Goal: Communication & Community: Answer question/provide support

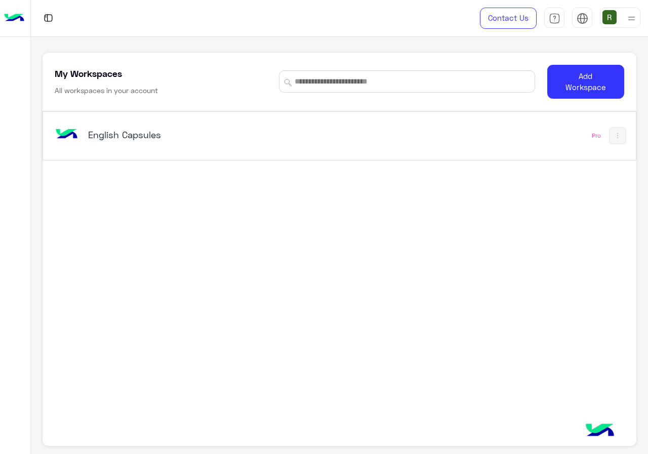
click at [212, 140] on h5 "English Capsules" at bounding box center [191, 135] width 206 height 12
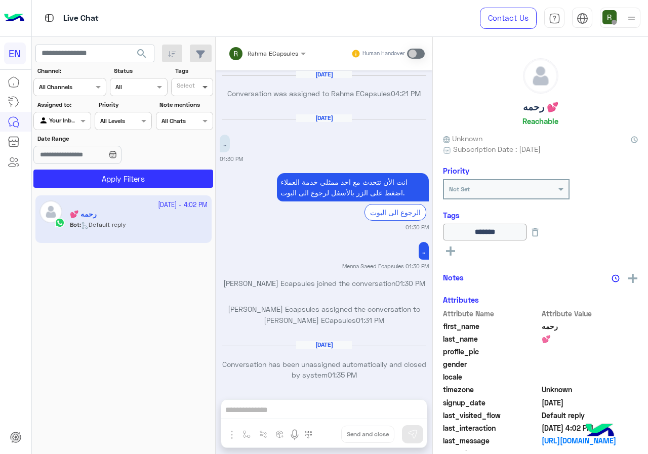
scroll to position [645, 0]
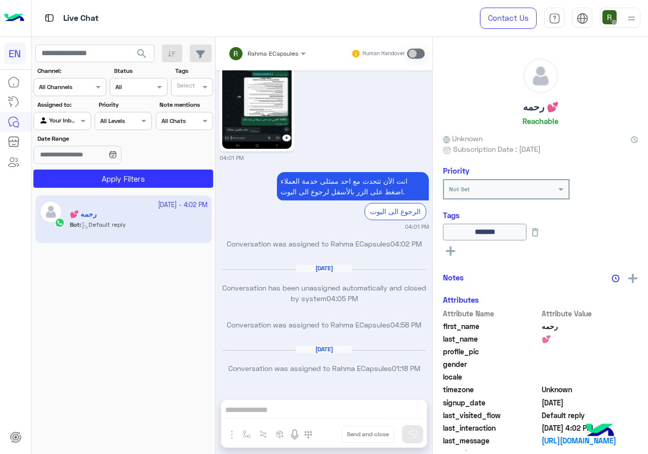
click at [84, 102] on label "Assigned to:" at bounding box center [63, 104] width 52 height 9
click at [83, 96] on div "Channel All Channels" at bounding box center [69, 87] width 73 height 18
click at [83, 132] on div "WhatsApp" at bounding box center [69, 127] width 73 height 20
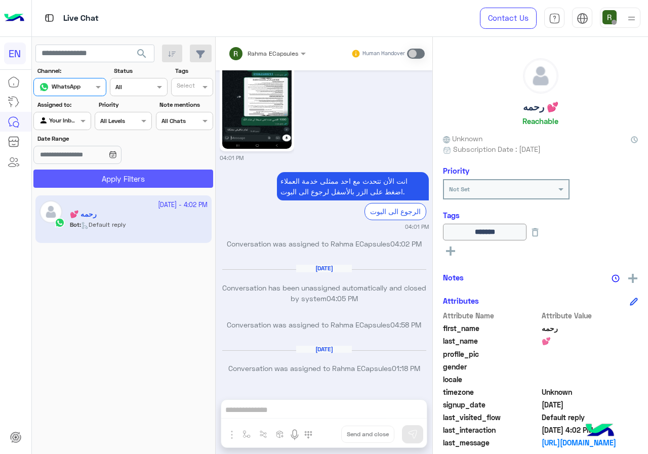
click at [91, 170] on button "Apply Filters" at bounding box center [123, 179] width 180 height 18
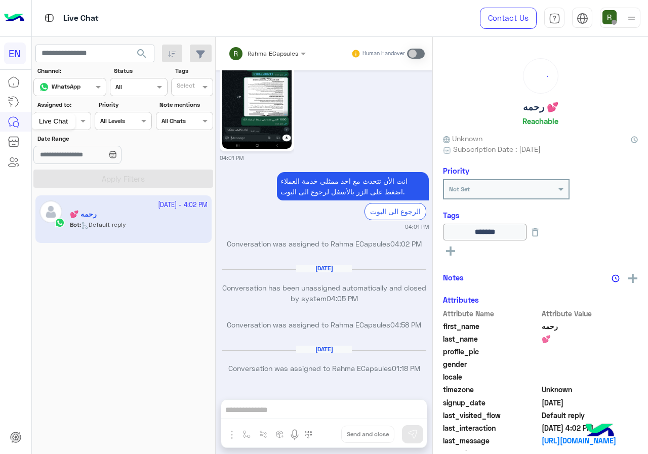
click at [56, 114] on div "Live Chat" at bounding box center [53, 121] width 44 height 16
click at [75, 115] on div at bounding box center [62, 120] width 56 height 10
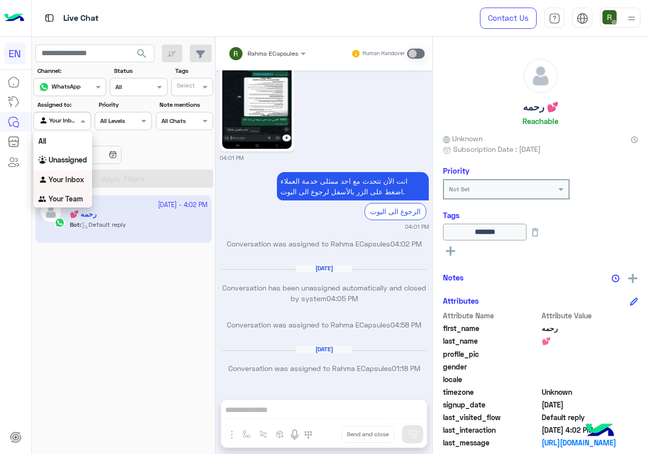
click at [68, 200] on b "Your Team" at bounding box center [66, 198] width 34 height 9
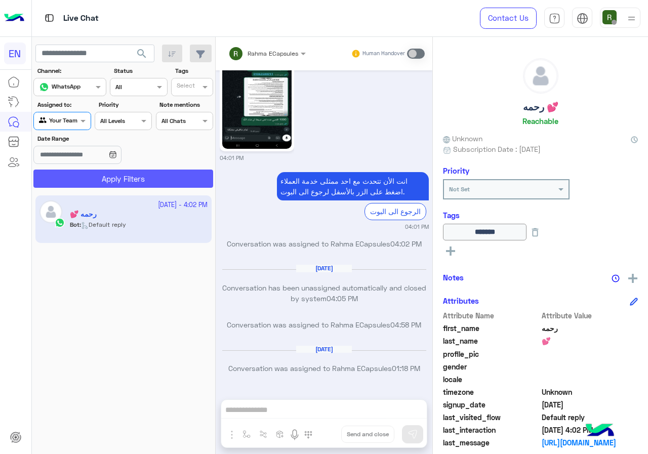
click at [82, 174] on button "Apply Filters" at bounding box center [123, 179] width 180 height 18
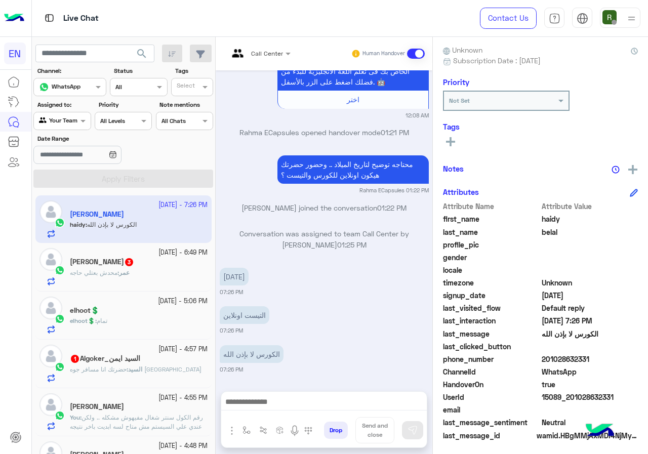
scroll to position [91, 0]
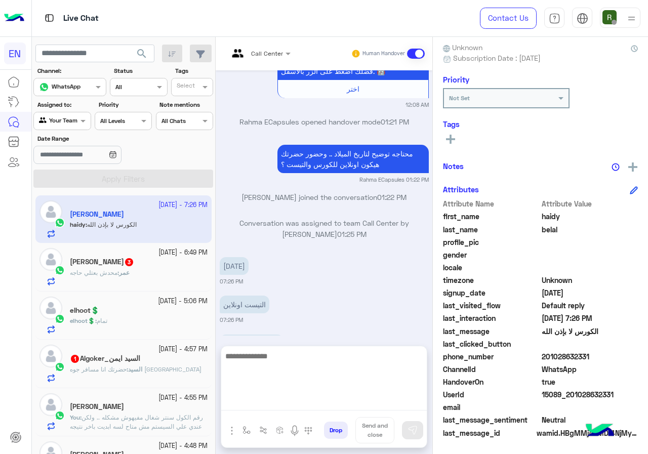
click at [311, 408] on textarea at bounding box center [323, 380] width 205 height 61
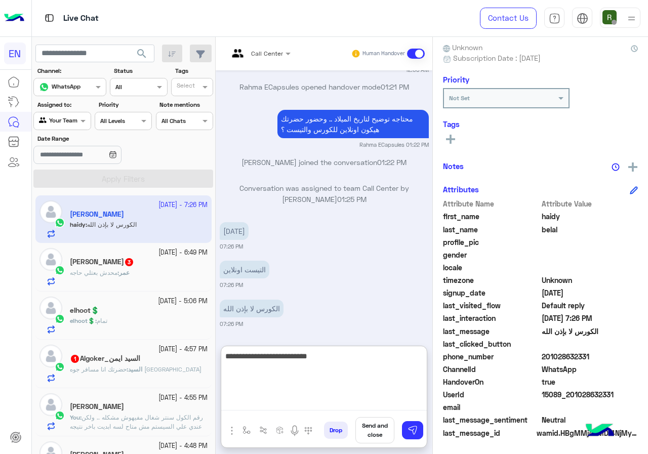
type textarea "**********"
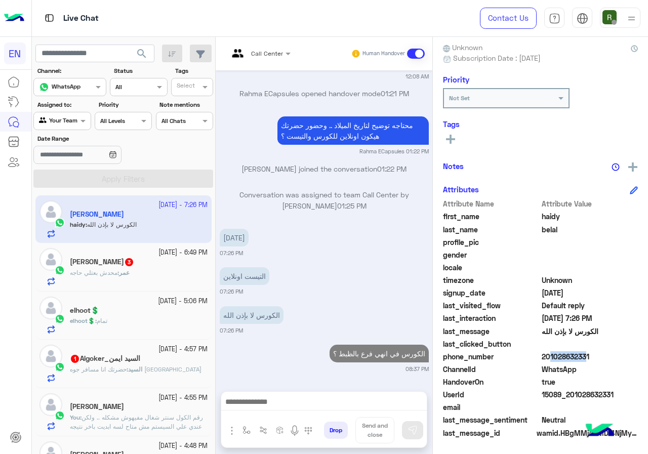
scroll to position [727, 0]
drag, startPoint x: 544, startPoint y: 356, endPoint x: 591, endPoint y: 356, distance: 47.1
click at [591, 356] on span "201028632331" at bounding box center [589, 356] width 97 height 11
copy span "01028632331"
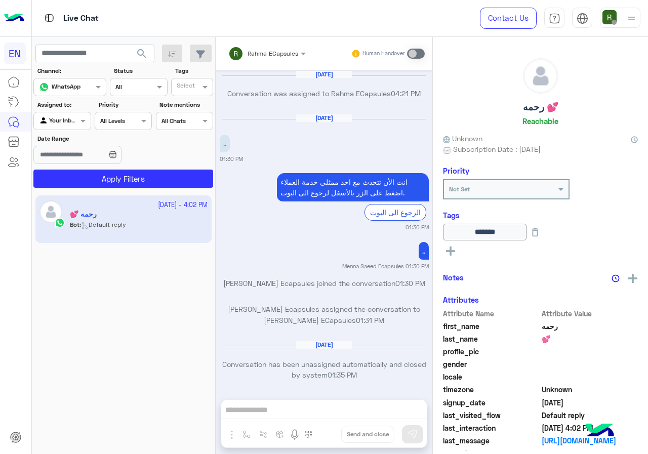
scroll to position [645, 0]
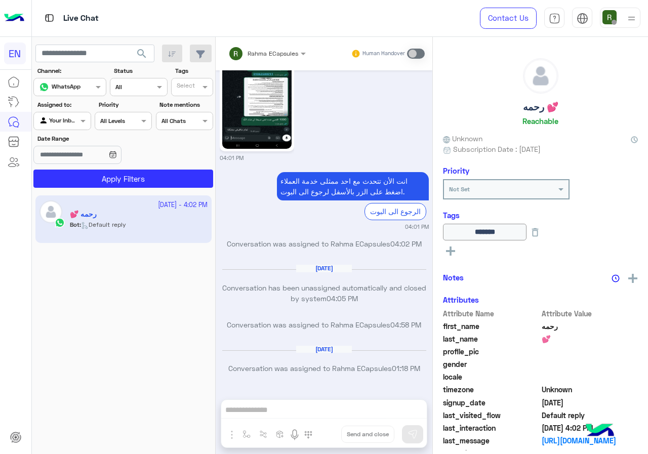
click at [67, 129] on div "Agent Filter Your Inbox" at bounding box center [61, 121] width 57 height 18
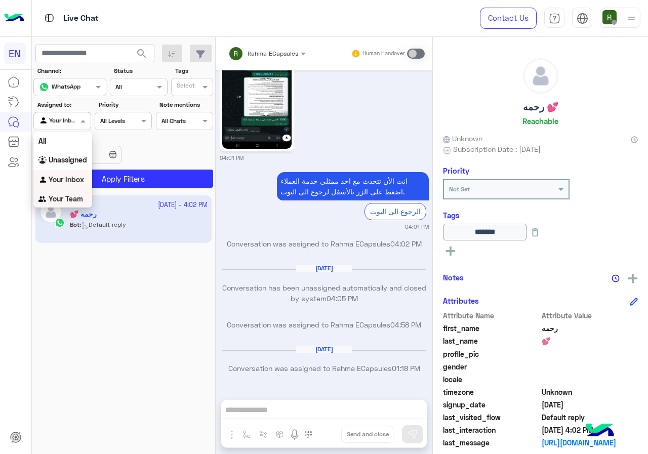
click at [60, 197] on b "Your Team" at bounding box center [66, 198] width 34 height 9
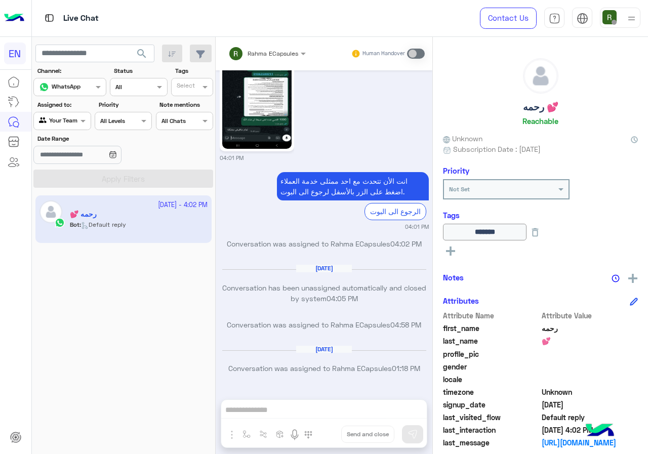
click at [147, 61] on button "search" at bounding box center [142, 56] width 25 height 22
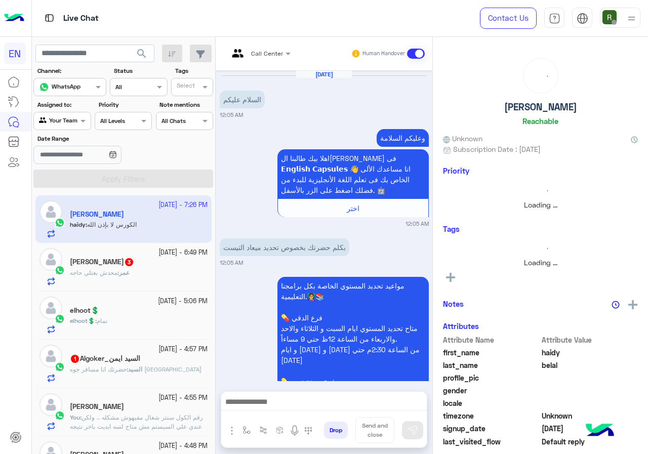
scroll to position [688, 0]
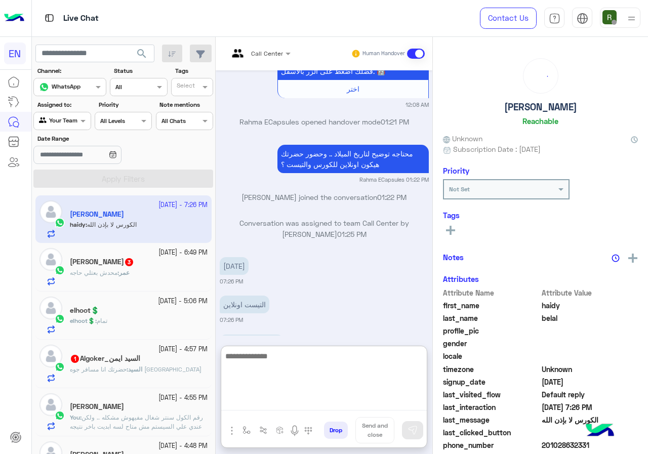
click at [258, 398] on textarea at bounding box center [323, 380] width 205 height 61
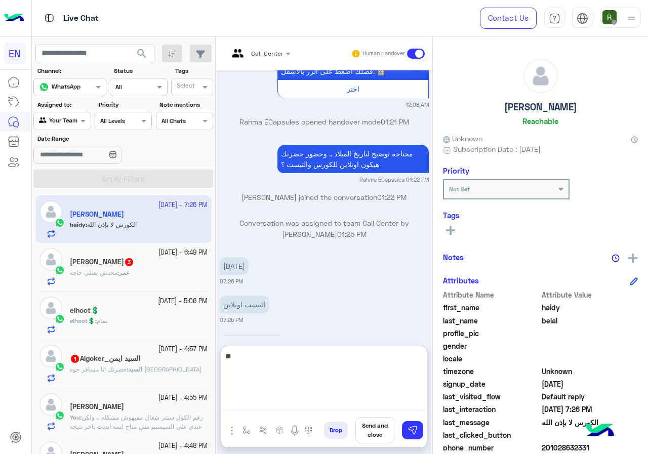
type textarea "*"
type textarea "**********"
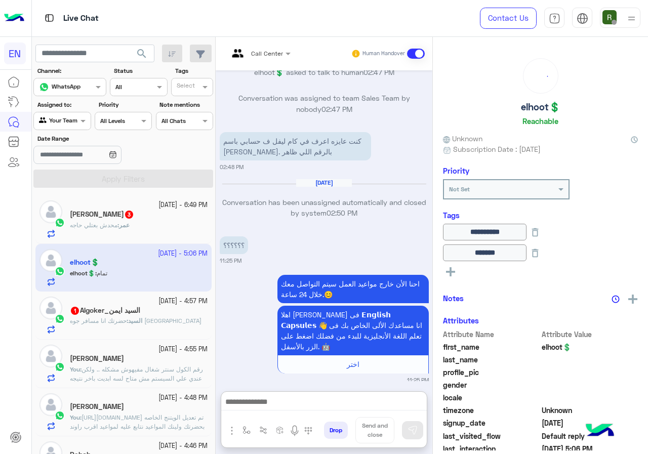
scroll to position [1029, 0]
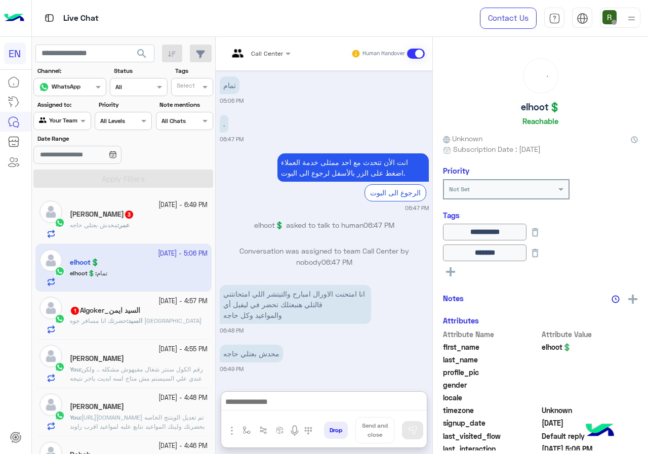
click at [124, 225] on span "عمر" at bounding box center [124, 225] width 11 height 8
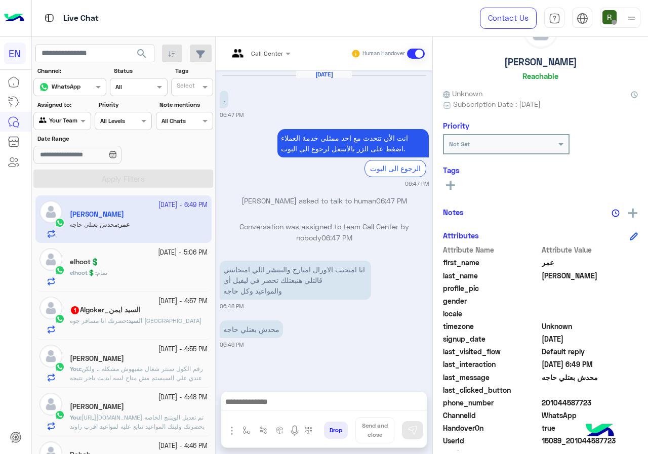
scroll to position [91, 0]
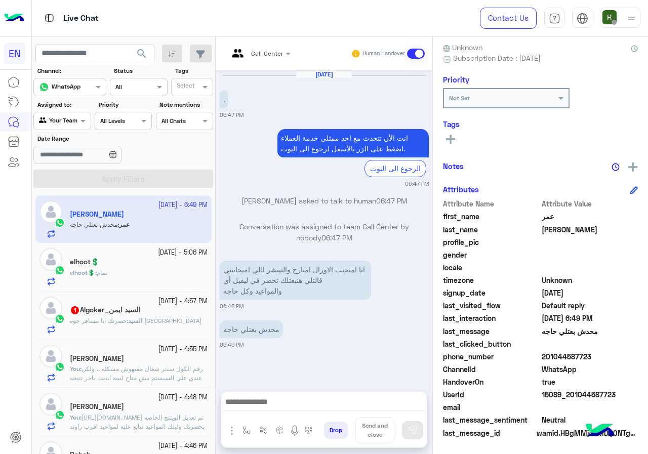
drag, startPoint x: 545, startPoint y: 357, endPoint x: 593, endPoint y: 354, distance: 47.7
click at [593, 354] on span "201044587723" at bounding box center [589, 356] width 97 height 11
copy span "01044587723"
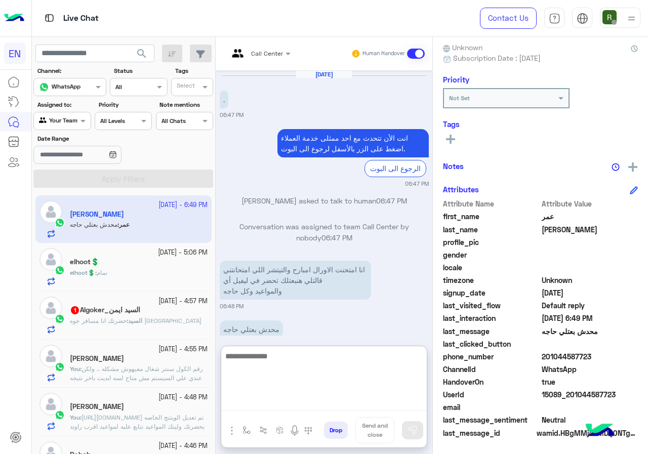
paste textarea "**********"
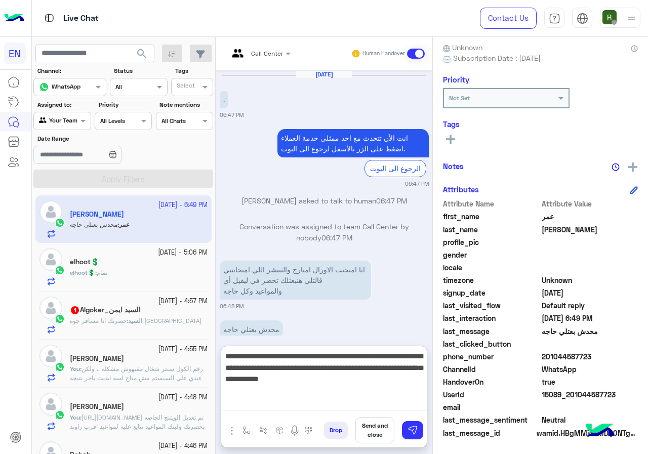
type textarea "**********"
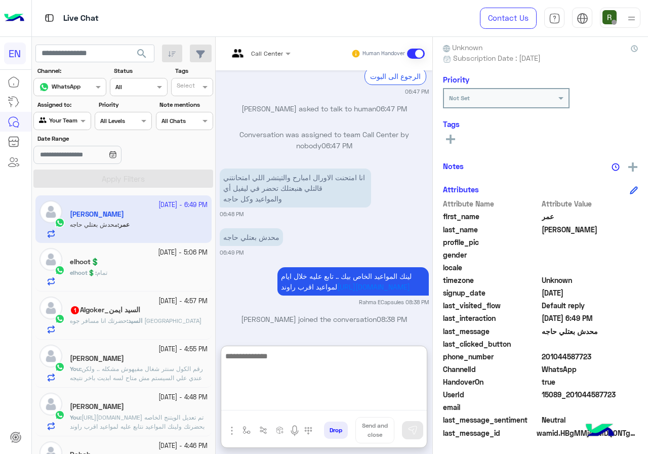
scroll to position [118, 0]
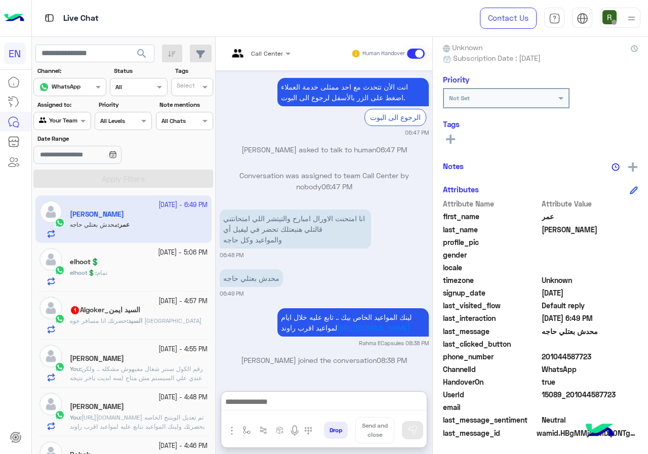
click at [141, 267] on div "elhoot💲" at bounding box center [139, 263] width 138 height 11
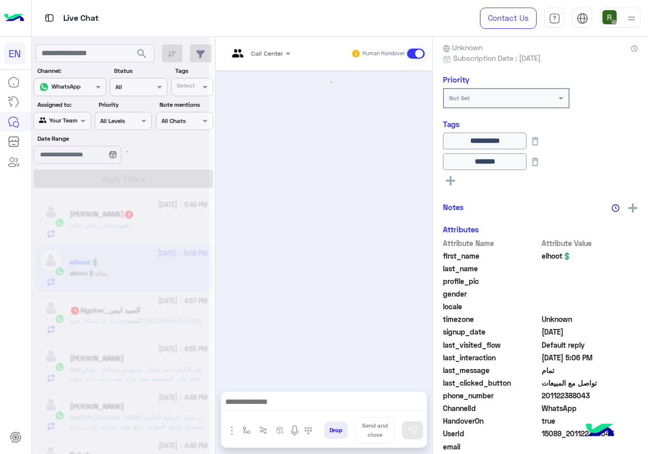
scroll to position [719, 0]
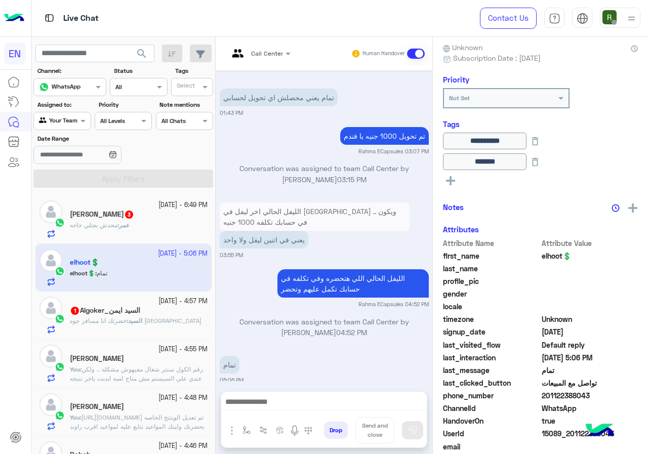
click at [160, 236] on div "عمر : محدش بعتلي حاجه" at bounding box center [139, 230] width 138 height 18
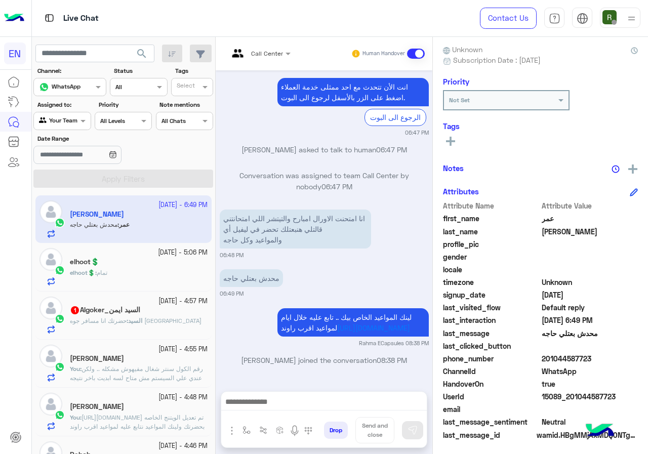
scroll to position [91, 0]
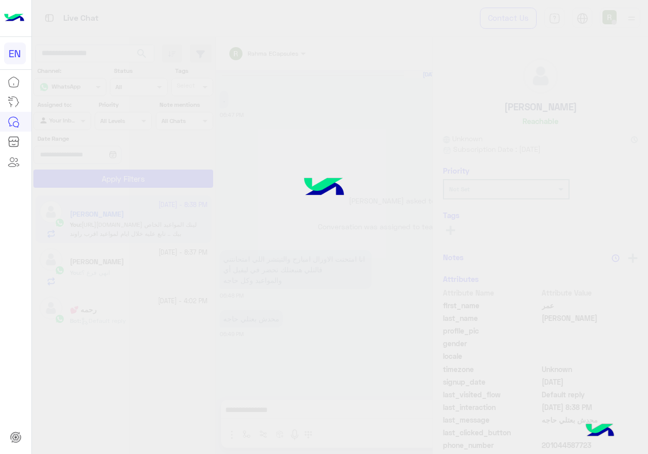
scroll to position [72, 0]
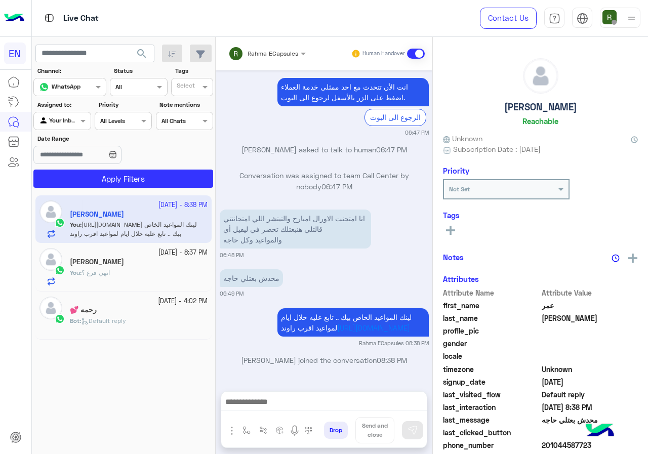
click at [295, 50] on div at bounding box center [267, 52] width 88 height 10
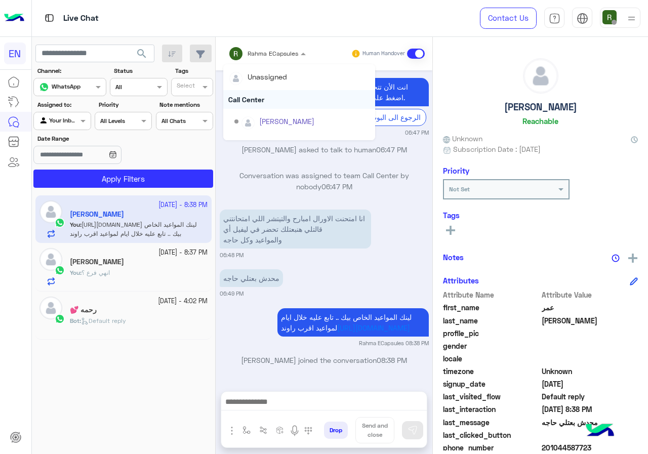
click at [275, 97] on div "Call Center" at bounding box center [299, 99] width 152 height 19
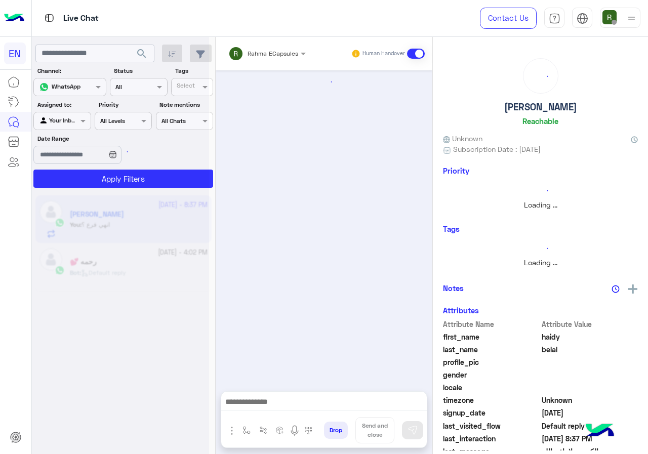
click at [259, 52] on input "text" at bounding box center [253, 52] width 51 height 9
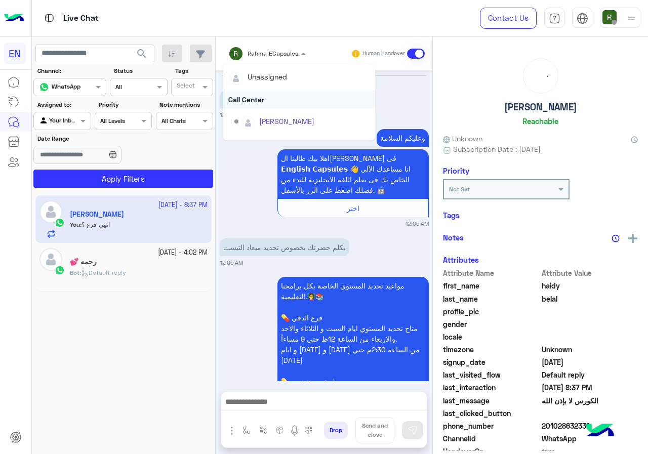
scroll to position [727, 0]
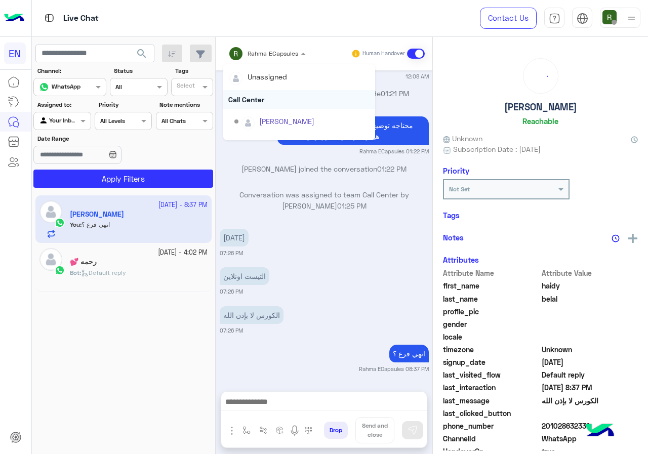
click at [253, 96] on div "Call Center" at bounding box center [299, 99] width 152 height 19
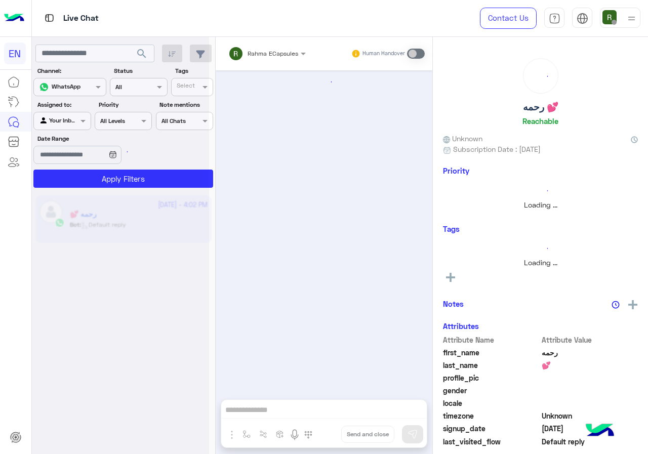
scroll to position [645, 0]
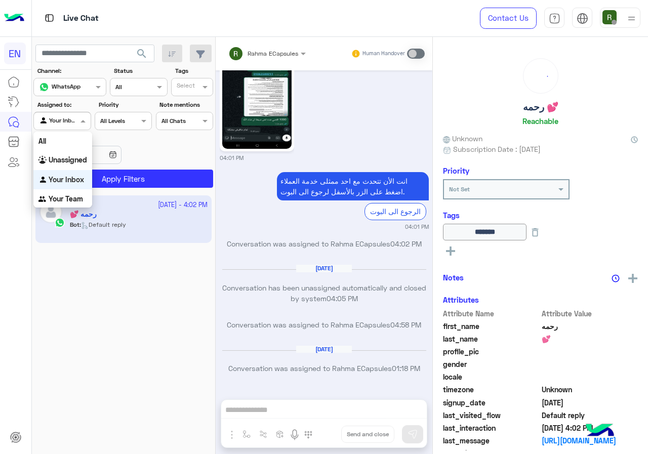
click at [77, 125] on div "Your Inbox" at bounding box center [58, 121] width 38 height 10
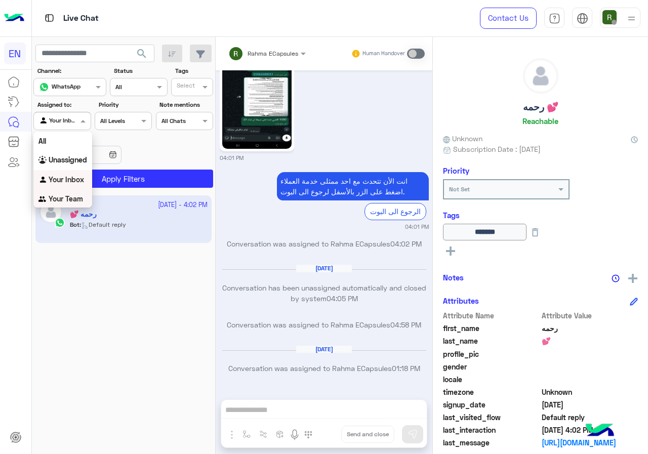
click at [70, 201] on b "Your Team" at bounding box center [66, 198] width 34 height 9
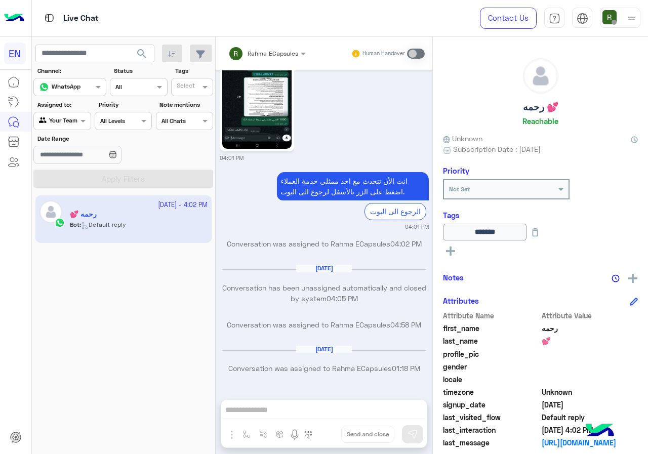
click at [142, 50] on span "search" at bounding box center [142, 54] width 12 height 12
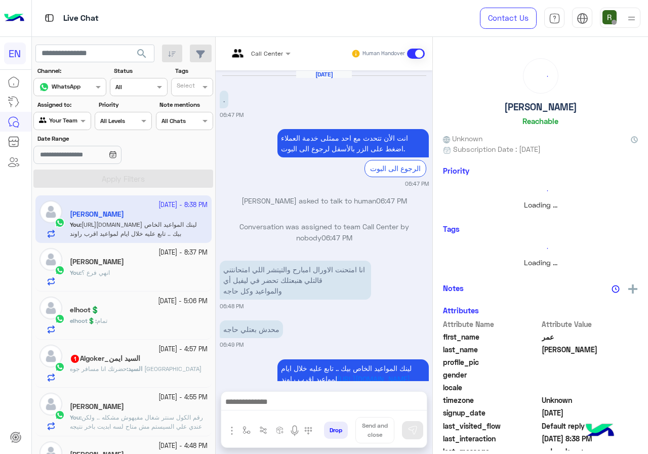
scroll to position [109, 0]
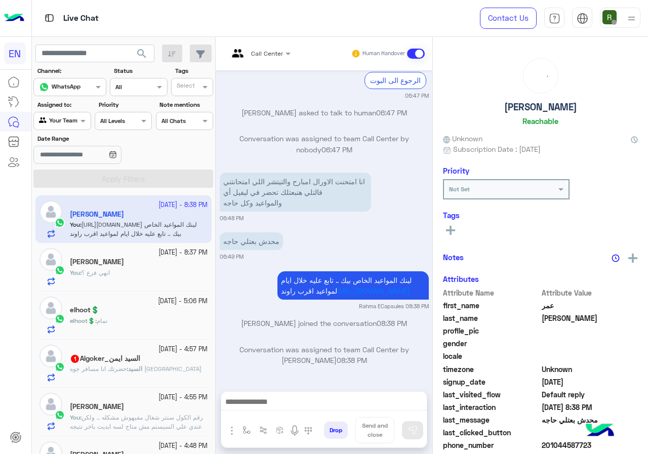
click at [147, 314] on div "elhoot💲" at bounding box center [139, 311] width 138 height 11
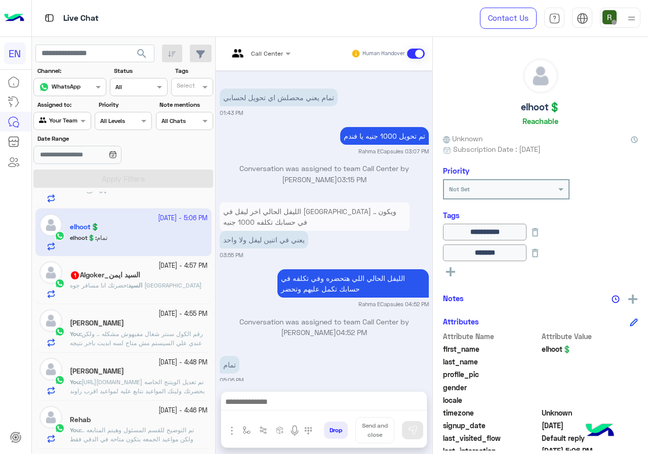
scroll to position [101, 0]
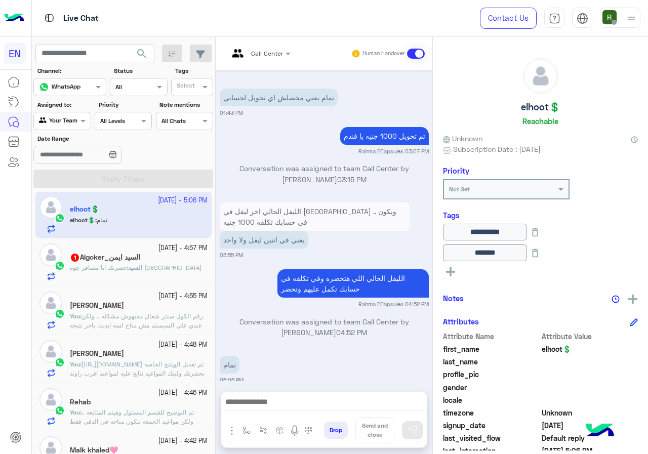
click at [168, 268] on div "السيد : حضرتك انا مسافر جوه مصر" at bounding box center [139, 272] width 138 height 18
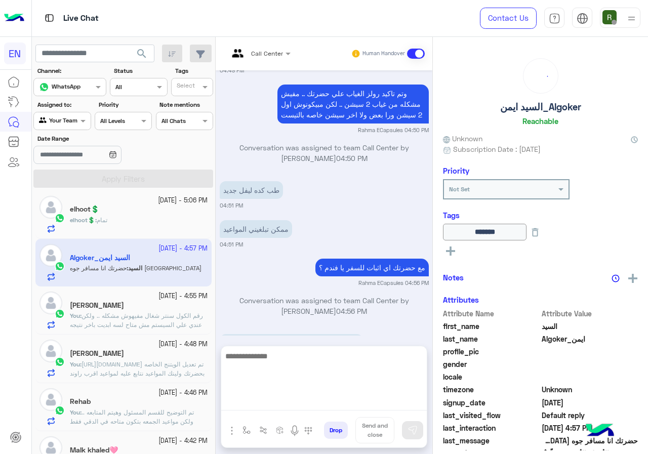
click at [261, 401] on textarea at bounding box center [323, 380] width 205 height 61
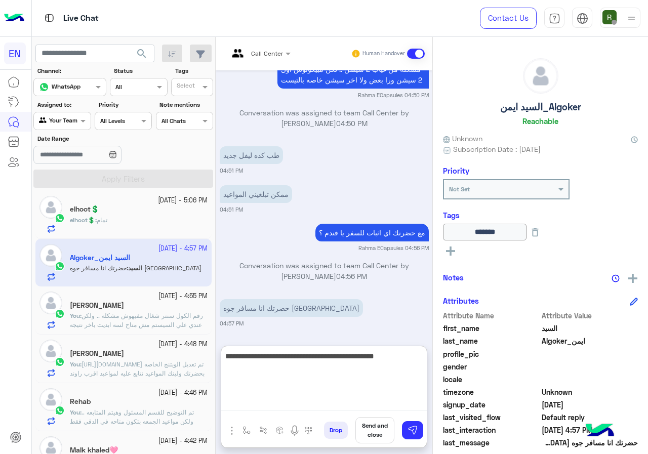
type textarea "**********"
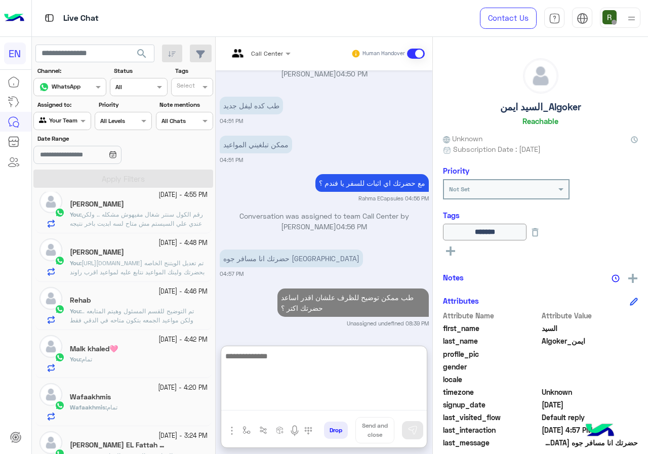
scroll to position [253, 0]
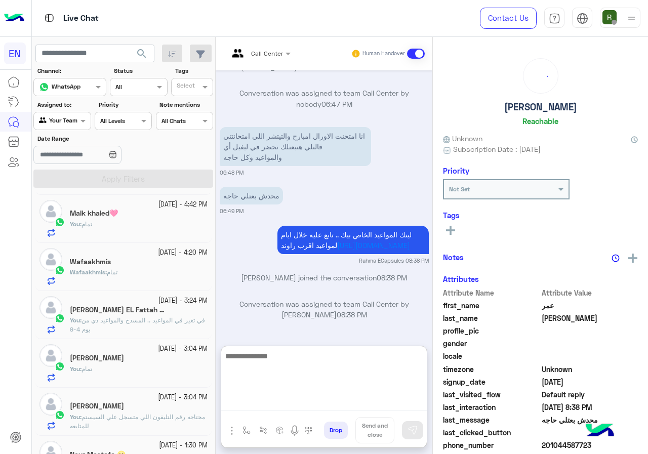
scroll to position [304, 0]
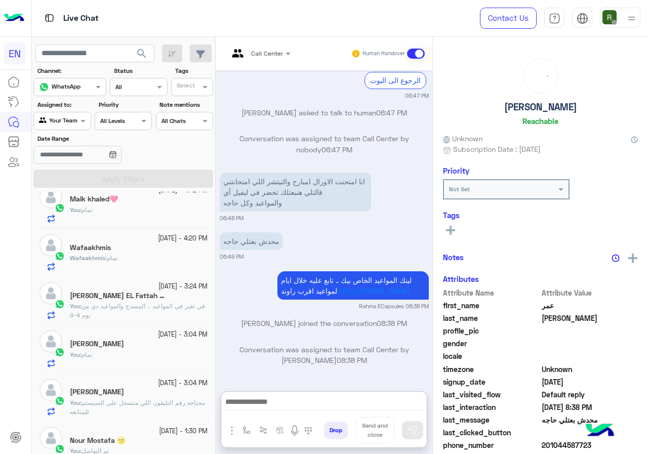
click at [144, 356] on div "You : تمام" at bounding box center [139, 359] width 138 height 18
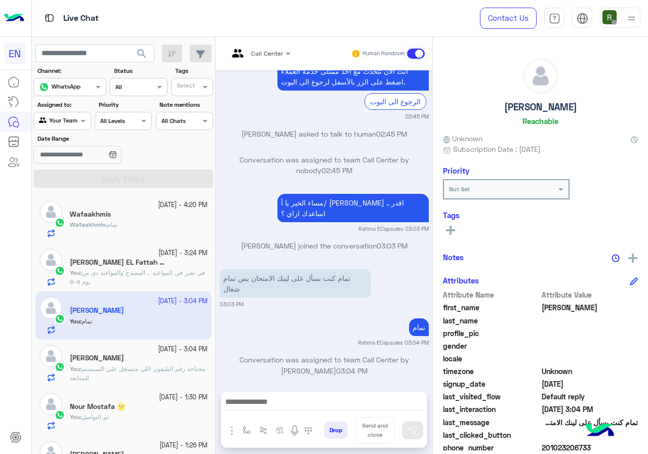
scroll to position [355, 0]
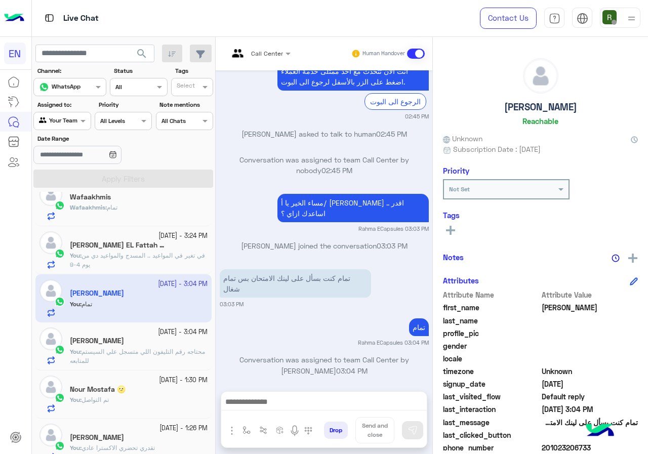
click at [144, 369] on div "25 September - 3:04 PM Amira Sayed You : محتاجه رقم التليفون اللي متسجل علي الس…" at bounding box center [123, 346] width 176 height 48
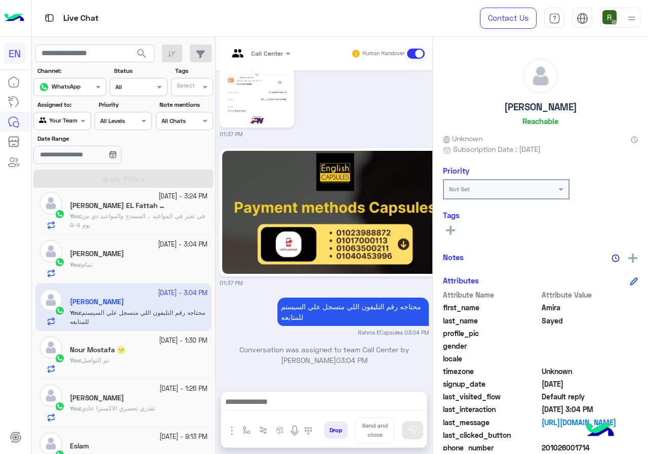
scroll to position [405, 0]
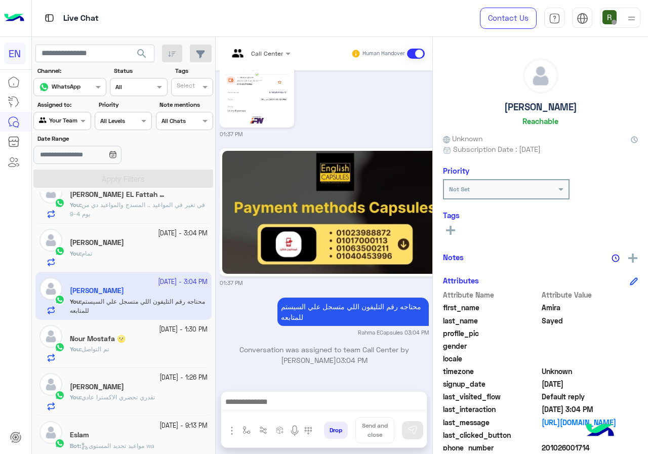
click at [135, 341] on div "Nour Mostafa 🌝" at bounding box center [139, 339] width 138 height 11
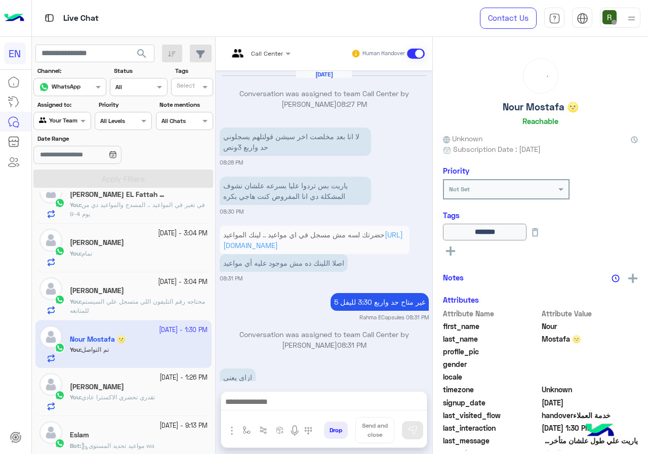
scroll to position [560, 0]
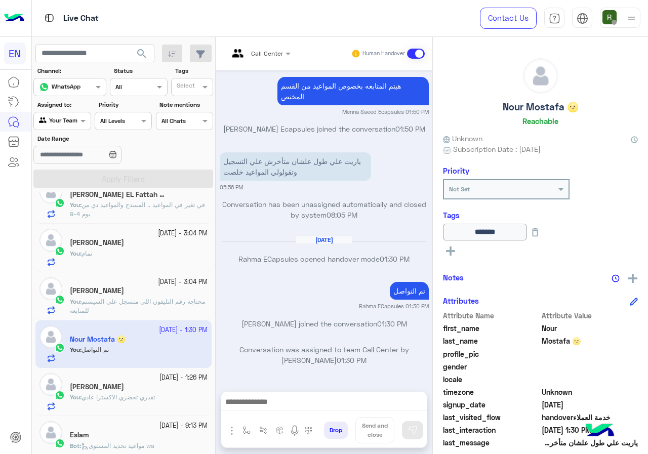
click at [129, 384] on div "[PERSON_NAME]" at bounding box center [139, 388] width 138 height 11
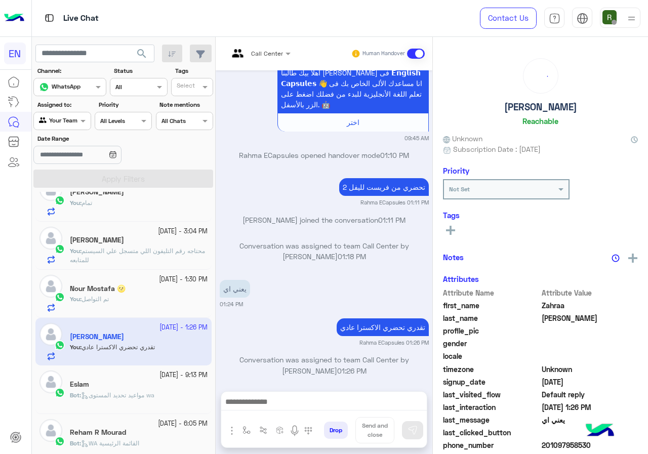
click at [126, 402] on div "Bot : مواعيد تحديد المستوى wa" at bounding box center [139, 400] width 138 height 18
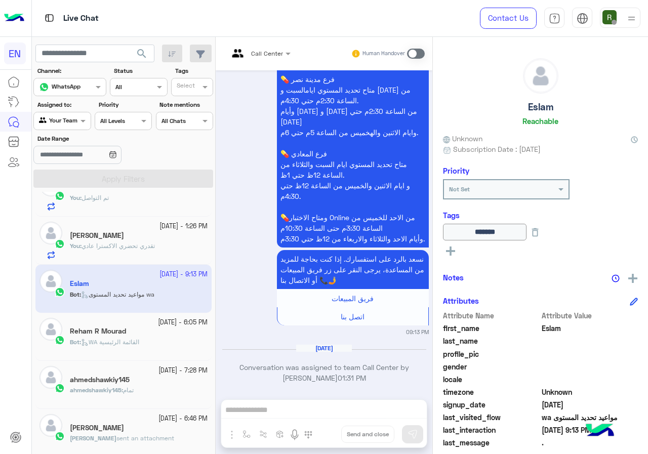
click at [125, 344] on span "WA القائمة الرئيسية" at bounding box center [110, 342] width 58 height 8
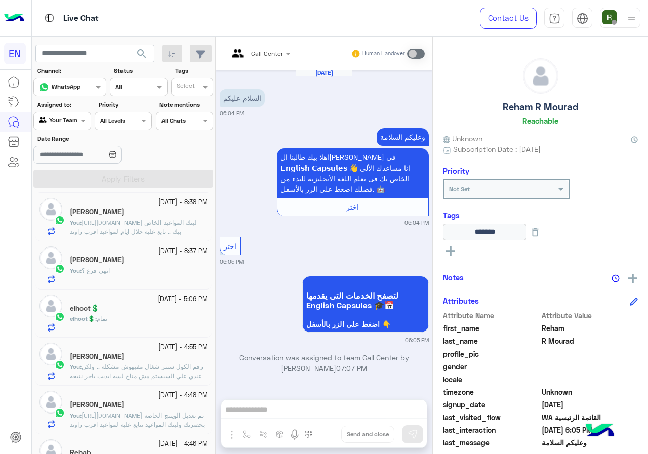
click at [145, 373] on span "رقم الكول سنتر شغال مفيهوش مشكله .. ولكن عندي علي السيستم مش متاح لسه ابديت باخ…" at bounding box center [136, 376] width 133 height 26
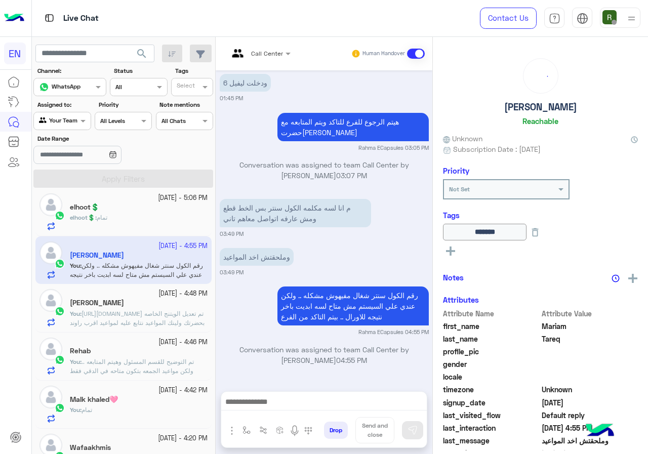
click at [143, 320] on span "[URL][DOMAIN_NAME] تم تعديل الويتنج الخاصه بحضرتك [PERSON_NAME] نتابع عليه لموا…" at bounding box center [137, 318] width 135 height 17
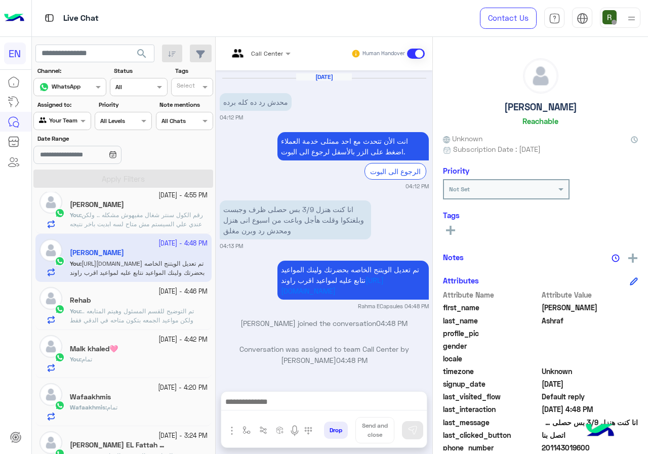
click at [150, 318] on span "تم التوضيح للقسم المسئول وهيتم المتابعه .. ولكن مواعيد الجمعه بتكون متاحه في ال…" at bounding box center [132, 315] width 124 height 17
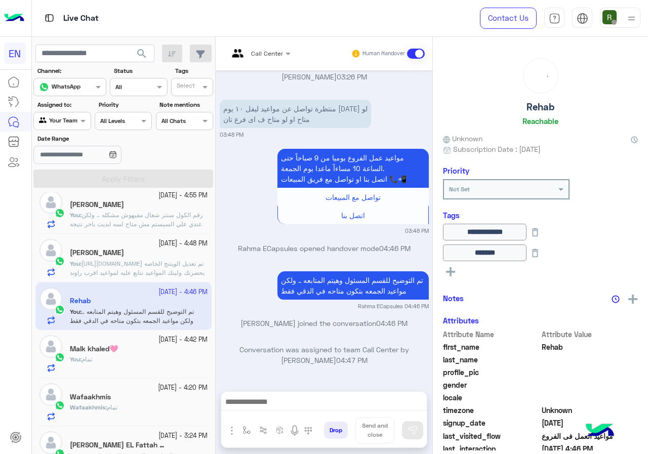
click at [149, 350] on div "Malk khaled🩷" at bounding box center [139, 350] width 138 height 11
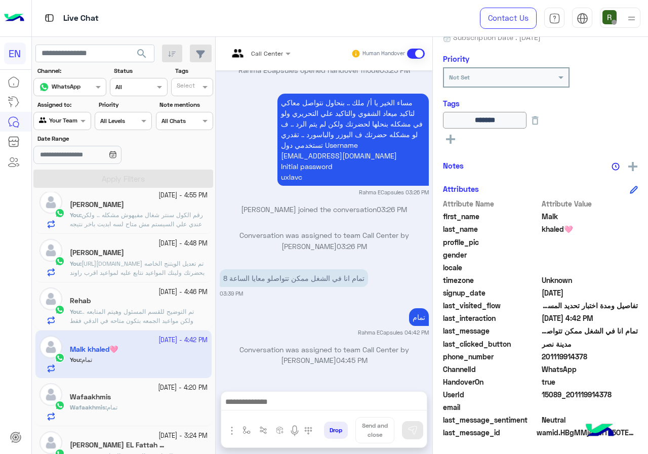
drag, startPoint x: 543, startPoint y: 359, endPoint x: 581, endPoint y: 357, distance: 38.0
click at [585, 357] on span "201119914378" at bounding box center [589, 356] width 97 height 11
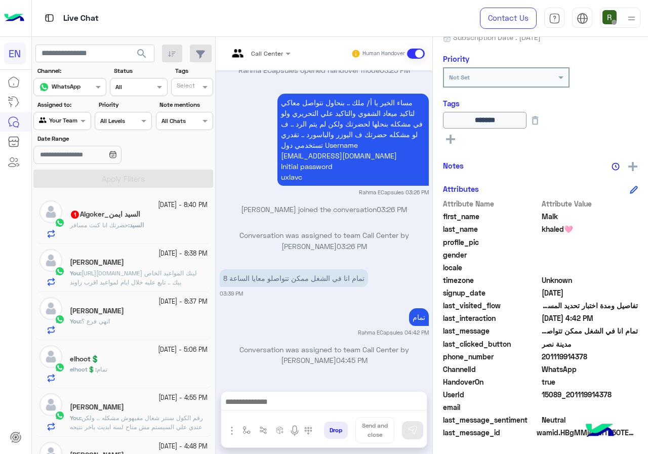
click at [133, 232] on div "السيد : حضرتك انا كنت مسافر" at bounding box center [139, 230] width 138 height 18
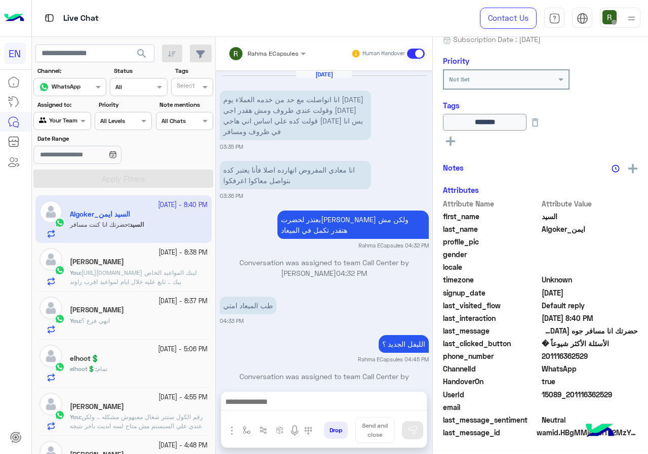
scroll to position [590, 0]
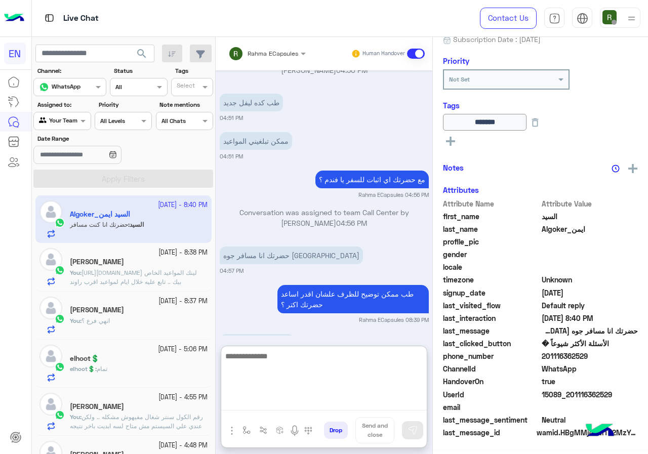
click at [299, 404] on textarea at bounding box center [323, 380] width 205 height 61
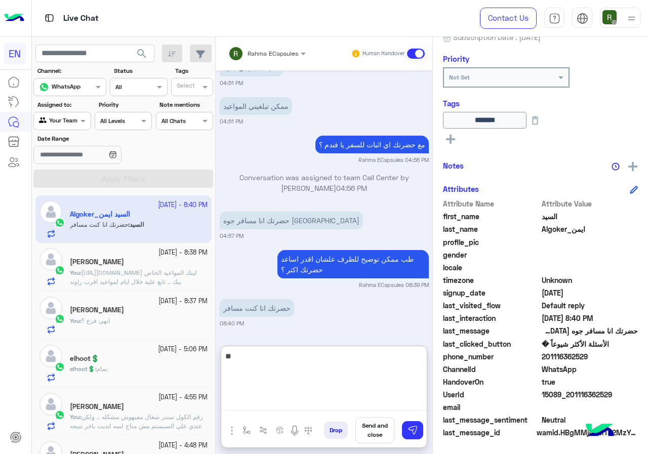
type textarea "*"
click at [301, 352] on textarea at bounding box center [323, 380] width 205 height 61
type textarea "**********"
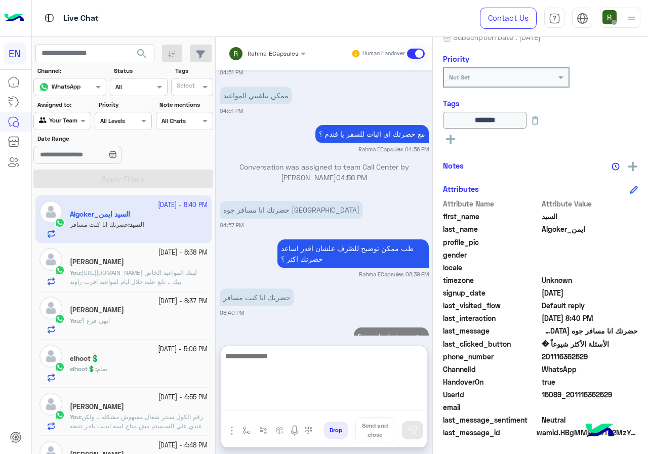
scroll to position [674, 0]
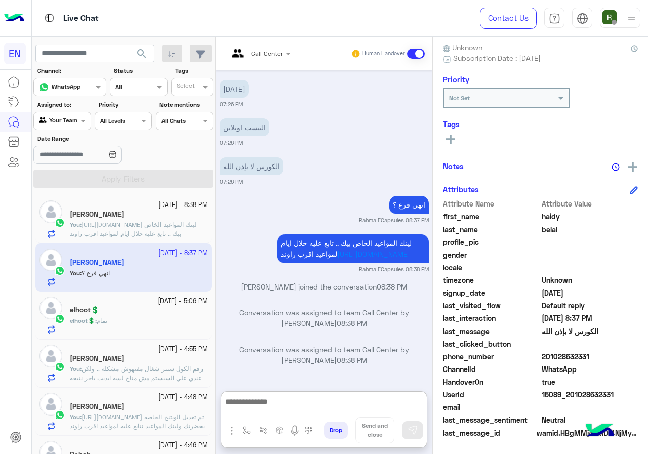
click at [58, 123] on input "text" at bounding box center [50, 119] width 23 height 9
click at [63, 181] on b "Your Inbox" at bounding box center [66, 179] width 35 height 9
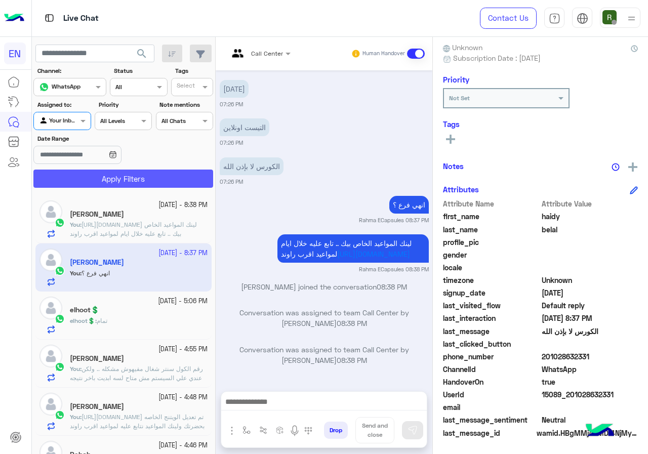
click at [91, 178] on button "Apply Filters" at bounding box center [123, 179] width 180 height 18
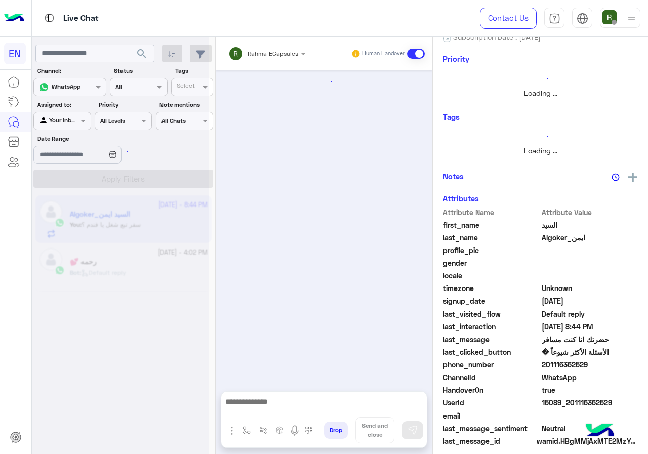
scroll to position [110, 0]
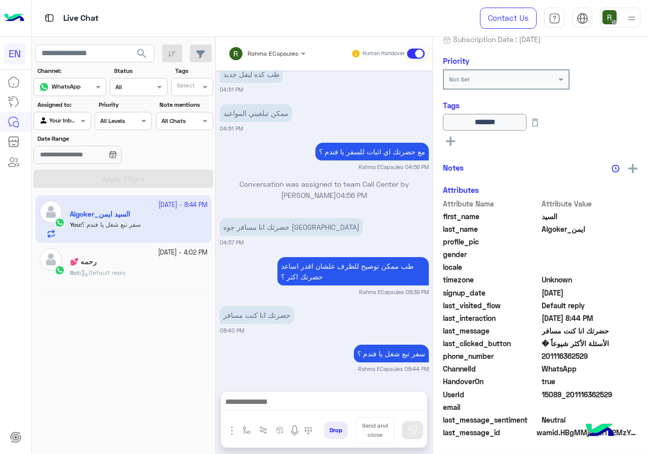
click at [256, 46] on div "Rahma ECapsules" at bounding box center [263, 54] width 70 height 20
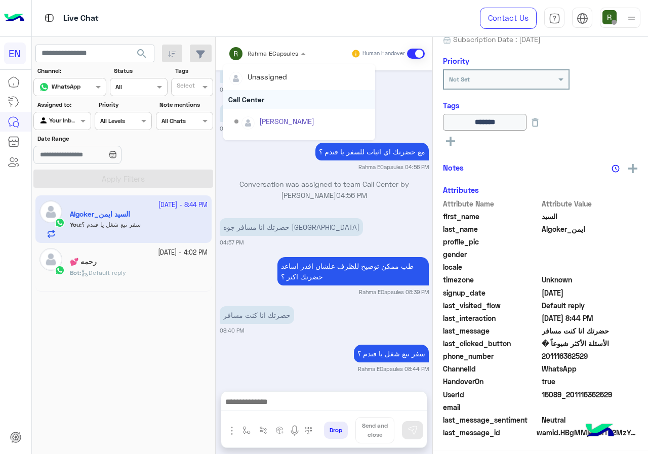
click at [263, 94] on div "Call Center" at bounding box center [299, 99] width 152 height 19
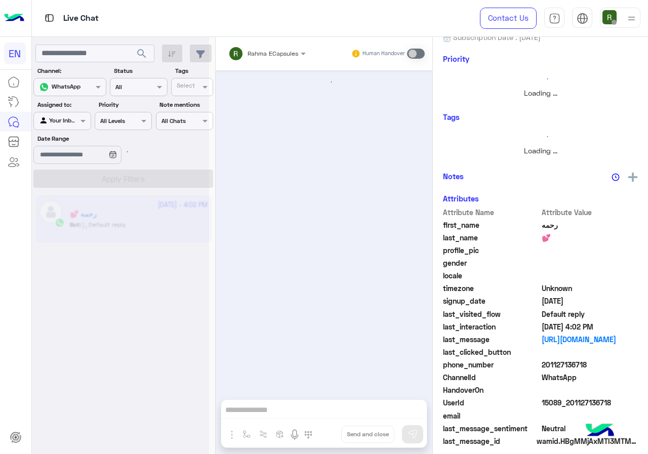
click at [74, 126] on div "Your Inbox" at bounding box center [58, 121] width 38 height 10
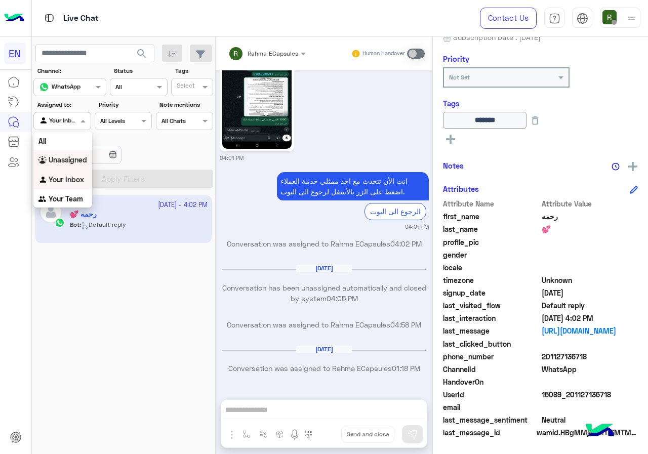
click at [72, 154] on div "Unassigned" at bounding box center [62, 160] width 59 height 20
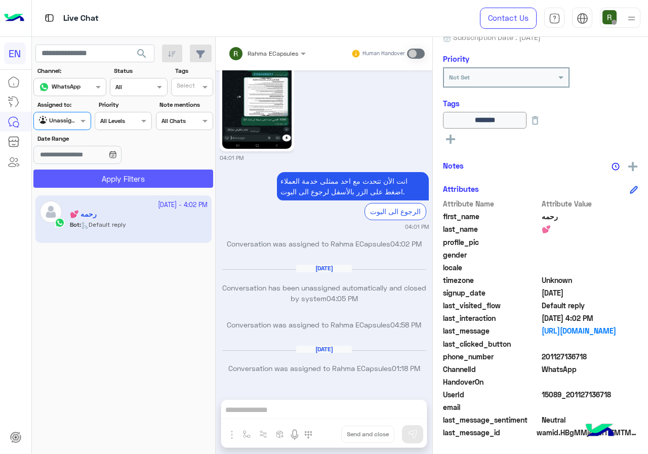
click at [79, 170] on button "Apply Filters" at bounding box center [123, 179] width 180 height 18
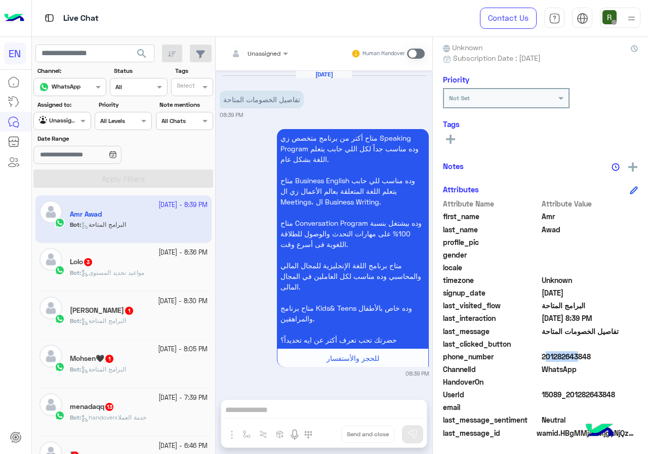
drag, startPoint x: 541, startPoint y: 354, endPoint x: 571, endPoint y: 352, distance: 29.4
click at [571, 352] on span "201282643848" at bounding box center [589, 356] width 97 height 11
click at [567, 358] on span "201282643848" at bounding box center [589, 356] width 97 height 11
click at [547, 355] on span "201282643848" at bounding box center [589, 356] width 97 height 11
drag, startPoint x: 545, startPoint y: 355, endPoint x: 599, endPoint y: 353, distance: 53.2
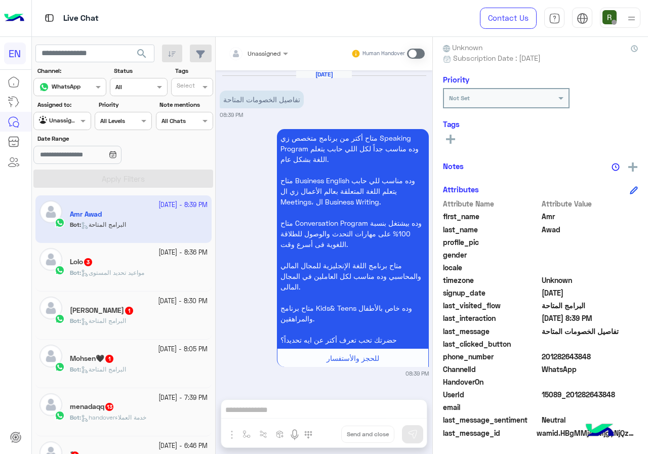
click at [599, 353] on span "201282643848" at bounding box center [589, 356] width 97 height 11
copy span "01282643848"
drag, startPoint x: 550, startPoint y: 350, endPoint x: 548, endPoint y: 357, distance: 7.5
click at [548, 357] on span "201282643848" at bounding box center [589, 356] width 97 height 11
drag, startPoint x: 545, startPoint y: 355, endPoint x: 600, endPoint y: 355, distance: 54.7
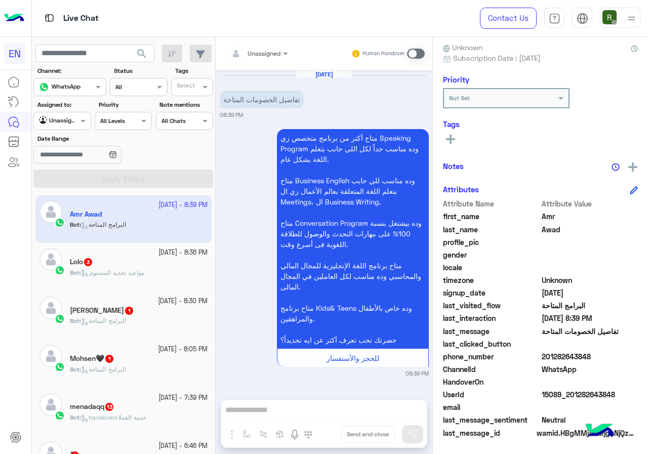
click at [600, 355] on span "201282643848" at bounding box center [589, 356] width 97 height 11
copy span "01282643848"
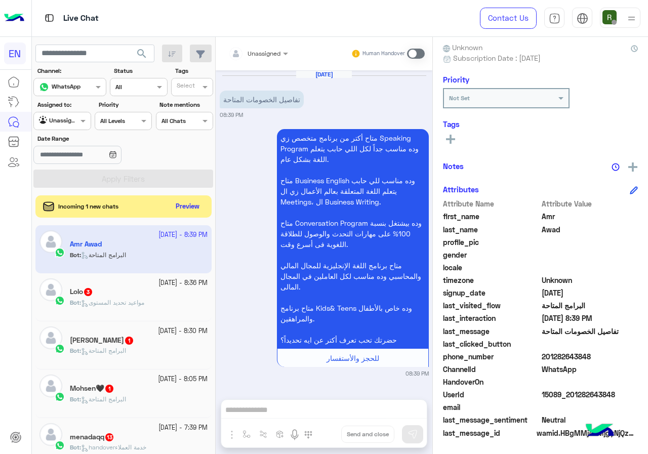
click at [265, 38] on div "Unassigned Human Handover" at bounding box center [324, 53] width 217 height 33
click at [265, 47] on div at bounding box center [258, 52] width 70 height 10
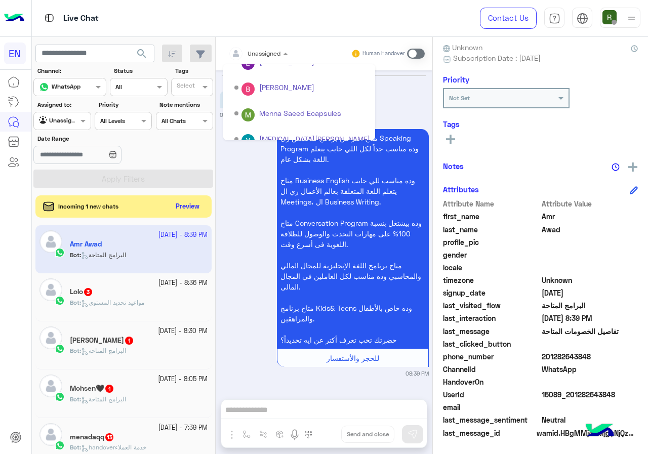
scroll to position [168, 0]
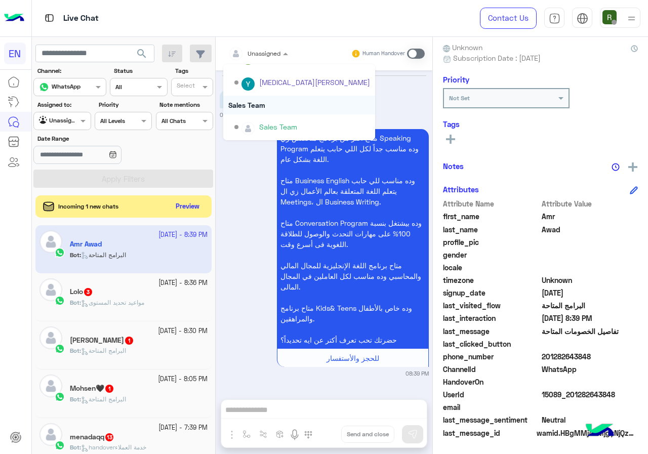
click at [269, 101] on div "Sales Team" at bounding box center [299, 105] width 152 height 19
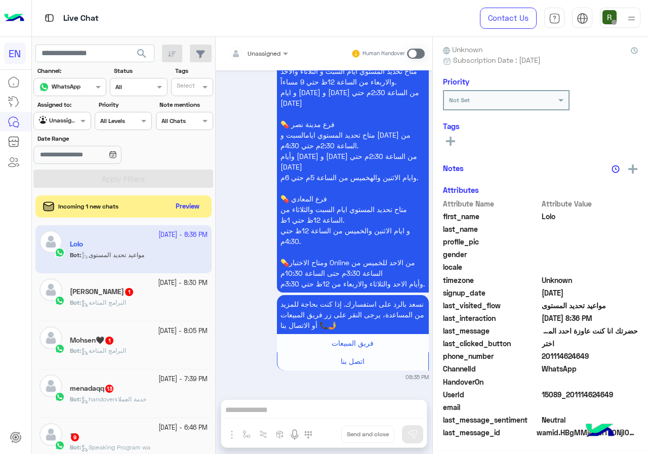
scroll to position [91, 0]
click at [198, 205] on button "Preview" at bounding box center [188, 206] width 31 height 14
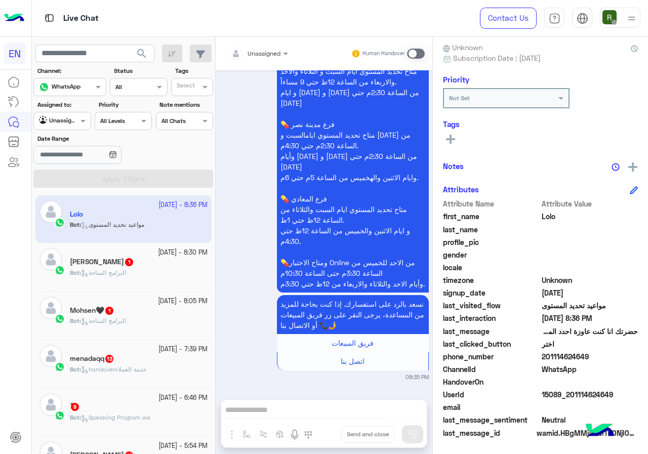
drag, startPoint x: 543, startPoint y: 356, endPoint x: 591, endPoint y: 353, distance: 47.2
click at [591, 353] on span "201114624649" at bounding box center [589, 356] width 97 height 11
copy span "01114624649"
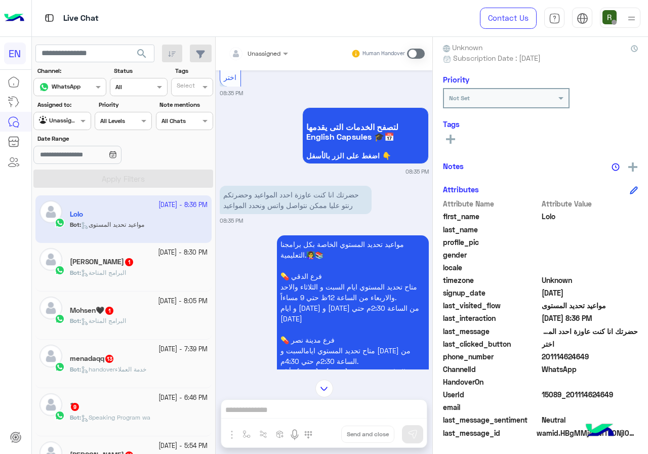
scroll to position [82, 0]
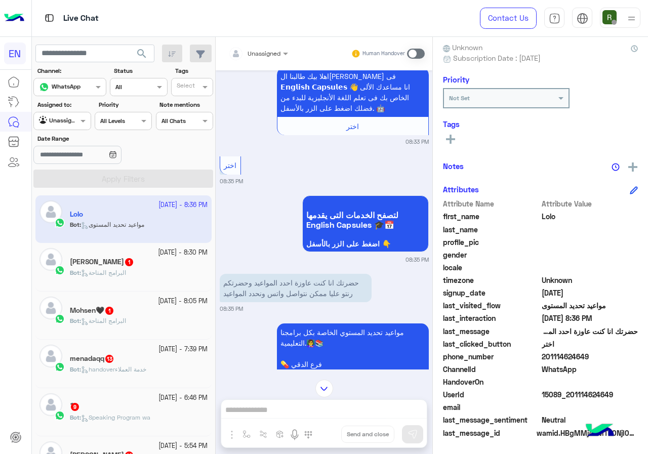
click at [418, 45] on div "Human Handover" at bounding box center [388, 54] width 74 height 18
click at [411, 56] on span at bounding box center [416, 54] width 18 height 10
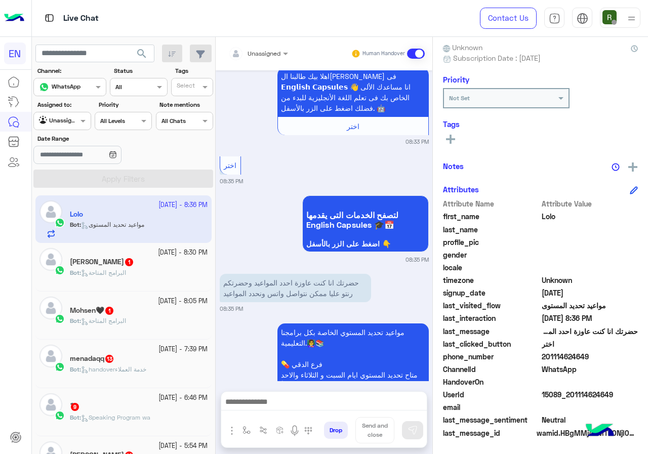
scroll to position [430, 0]
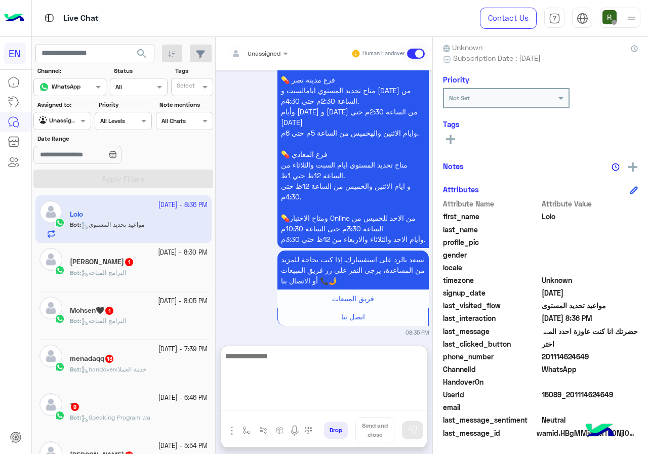
click at [280, 404] on textarea at bounding box center [323, 380] width 205 height 61
type textarea "**********"
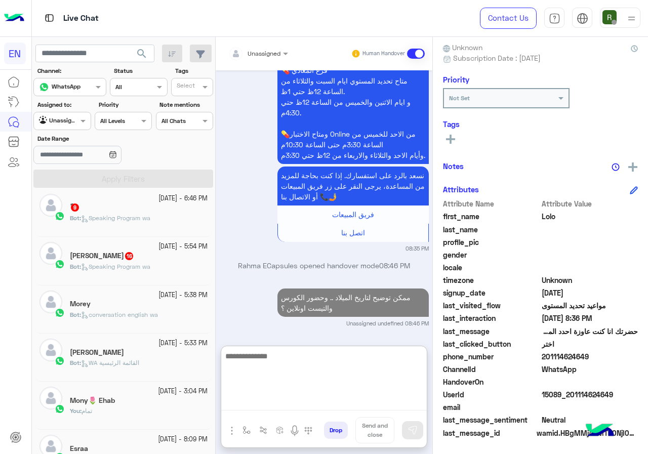
scroll to position [0, 0]
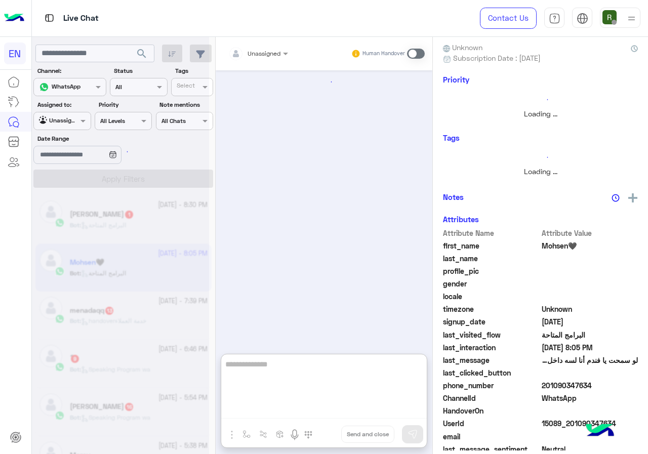
scroll to position [112, 0]
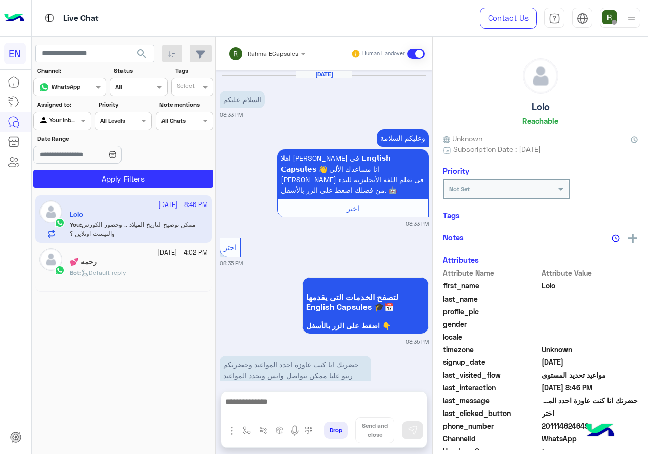
scroll to position [506, 0]
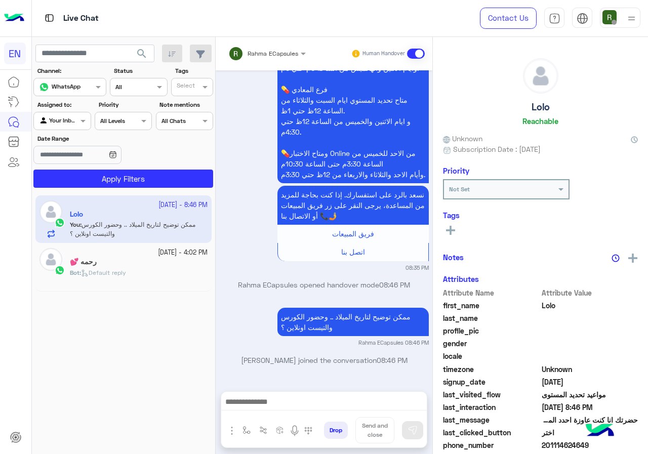
click at [273, 43] on div "Rahma ECapsules Human Handover" at bounding box center [324, 53] width 217 height 33
click at [272, 51] on input "text" at bounding box center [253, 52] width 51 height 9
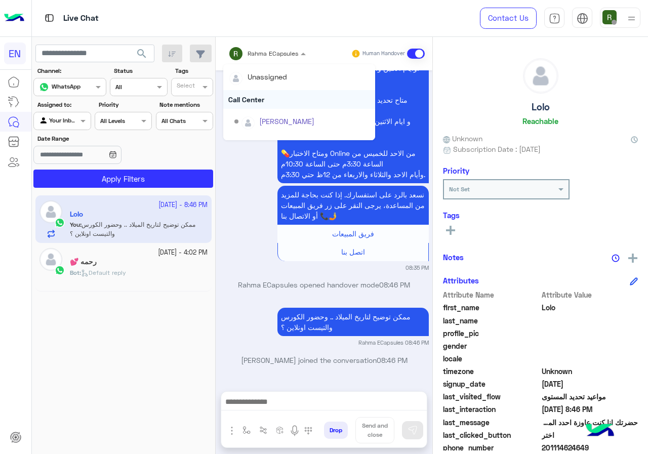
click at [258, 100] on div "Call Center" at bounding box center [299, 99] width 152 height 19
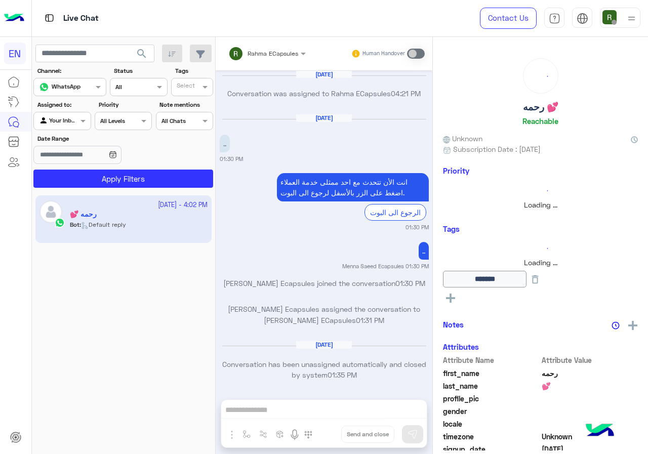
scroll to position [645, 0]
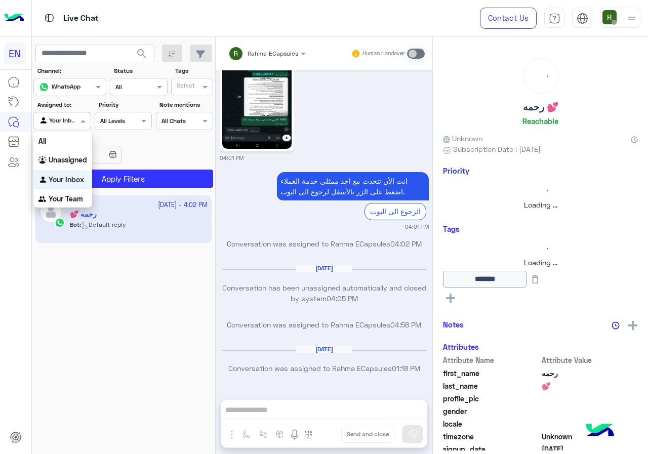
click at [75, 118] on div at bounding box center [62, 120] width 56 height 10
click at [75, 161] on b "Unassigned" at bounding box center [68, 159] width 38 height 9
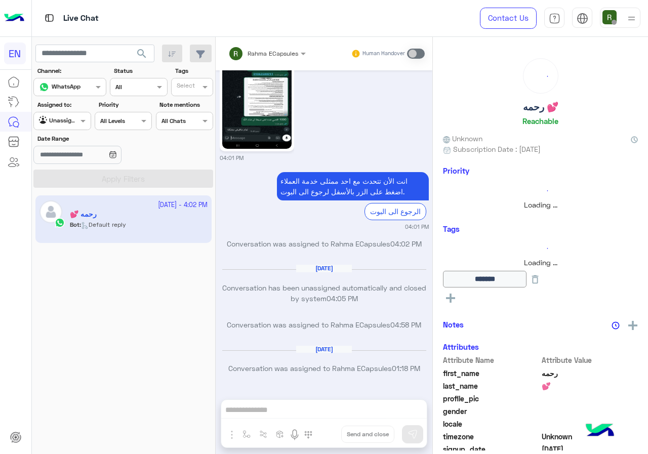
click at [131, 53] on button "search" at bounding box center [142, 56] width 25 height 22
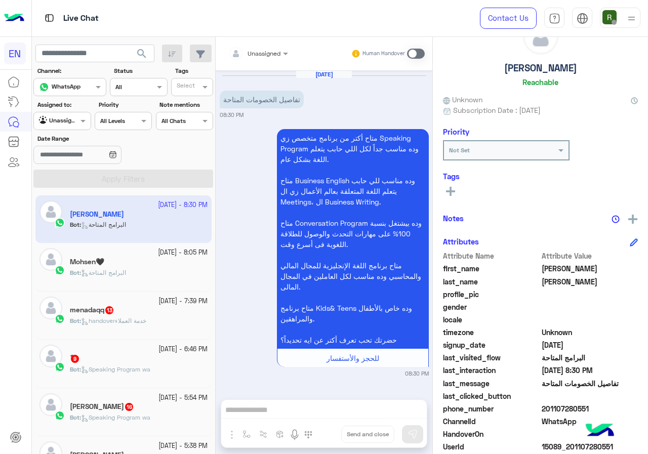
scroll to position [91, 0]
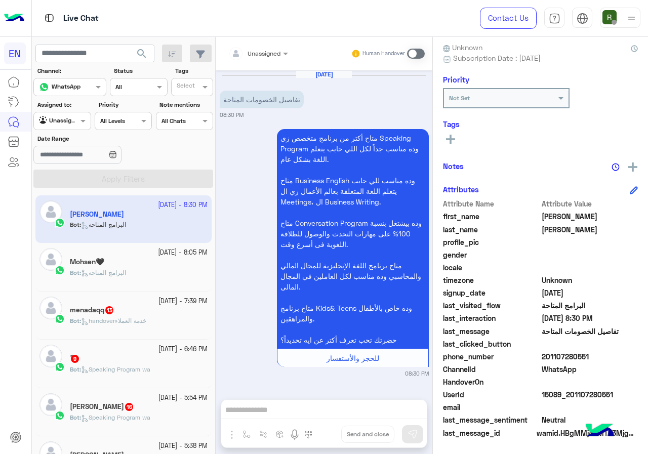
drag, startPoint x: 542, startPoint y: 358, endPoint x: 595, endPoint y: 357, distance: 52.6
click at [595, 357] on span "201107280551" at bounding box center [589, 356] width 97 height 11
copy span "01107280551"
click at [266, 55] on div at bounding box center [258, 52] width 70 height 10
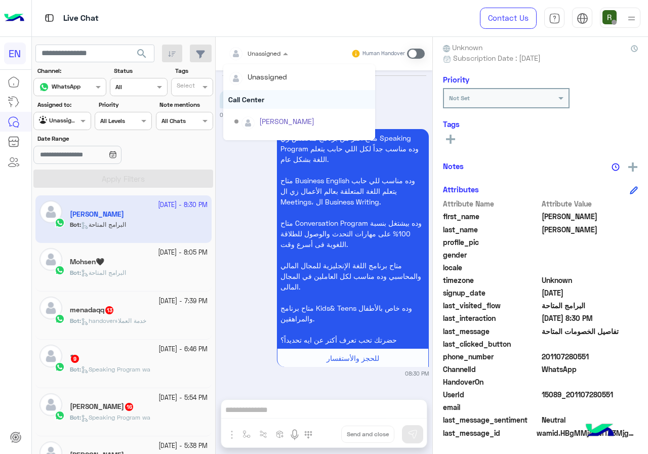
scroll to position [168, 0]
click at [262, 106] on div "Sales Team" at bounding box center [299, 105] width 152 height 19
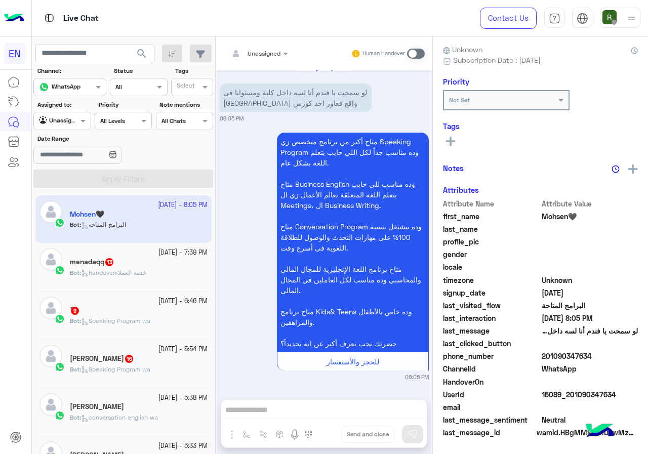
scroll to position [89, 0]
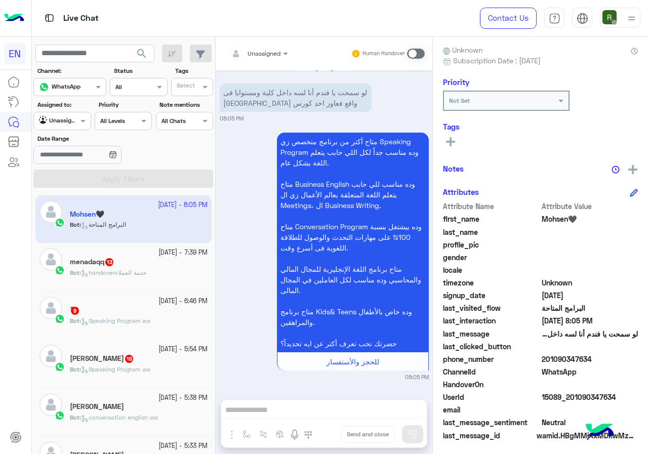
drag, startPoint x: 542, startPoint y: 353, endPoint x: 590, endPoint y: 353, distance: 47.6
click at [590, 354] on span "201090347634" at bounding box center [589, 359] width 97 height 11
click at [517, 259] on span "gender" at bounding box center [491, 257] width 97 height 11
drag, startPoint x: 544, startPoint y: 358, endPoint x: 598, endPoint y: 357, distance: 54.2
click at [598, 357] on span "201090347634" at bounding box center [589, 359] width 97 height 11
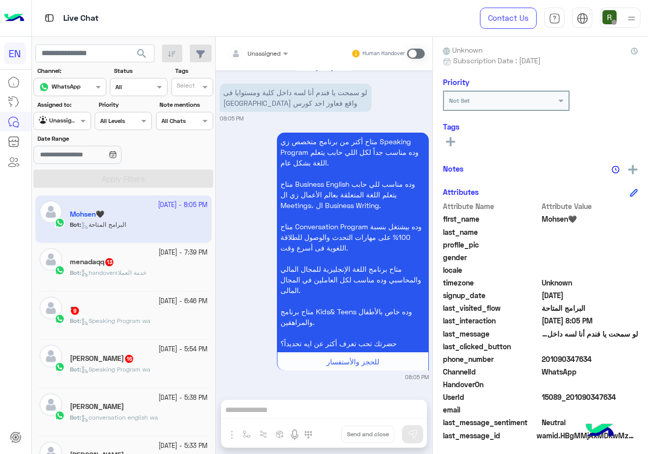
copy span "01090347634"
click at [263, 46] on div "Unassigned" at bounding box center [254, 54] width 52 height 20
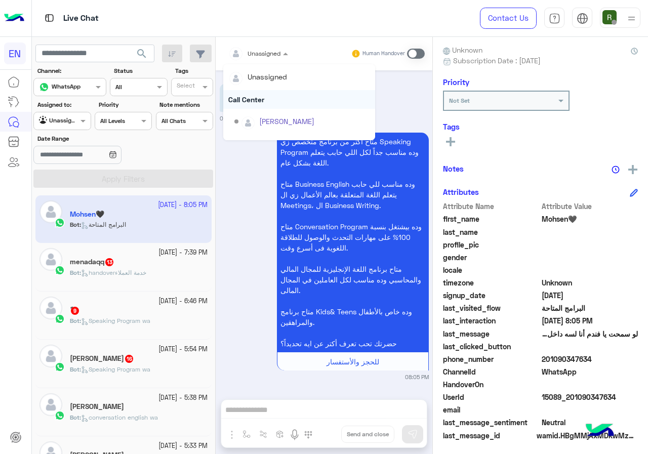
scroll to position [168, 0]
click at [270, 107] on div "Sales Team" at bounding box center [299, 105] width 152 height 19
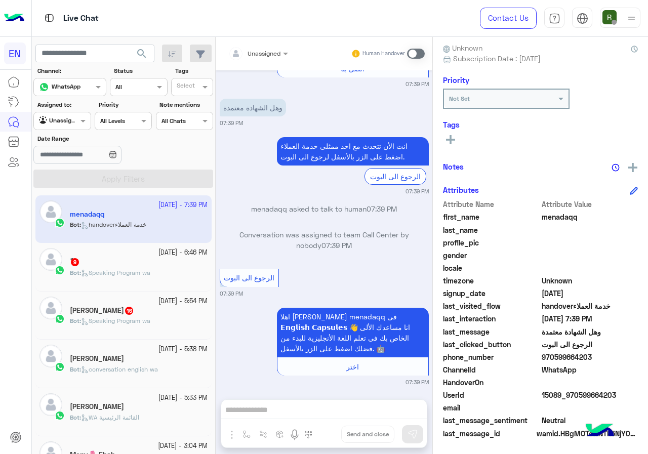
scroll to position [91, 0]
click at [543, 360] on span "970599664203" at bounding box center [589, 356] width 97 height 11
copy span "970599664203"
click at [265, 48] on div at bounding box center [258, 52] width 70 height 10
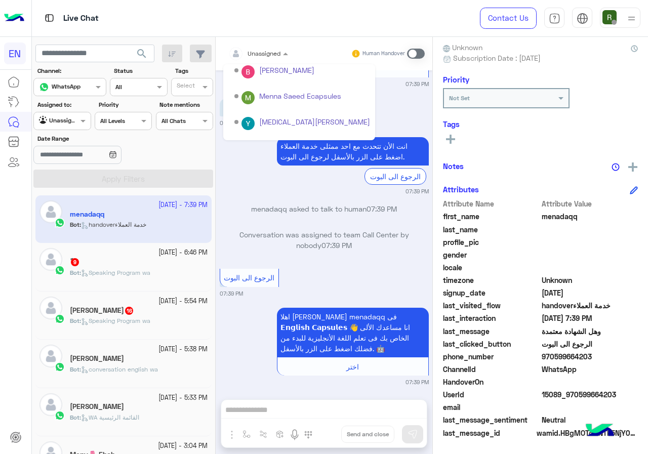
scroll to position [168, 0]
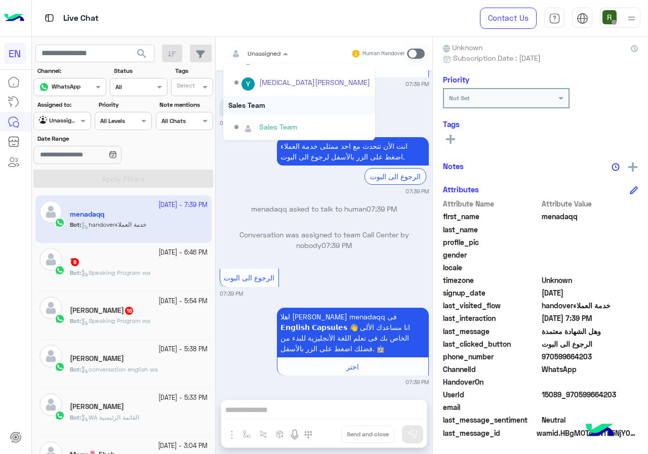
click at [278, 111] on div "Sales Team" at bounding box center [299, 105] width 152 height 19
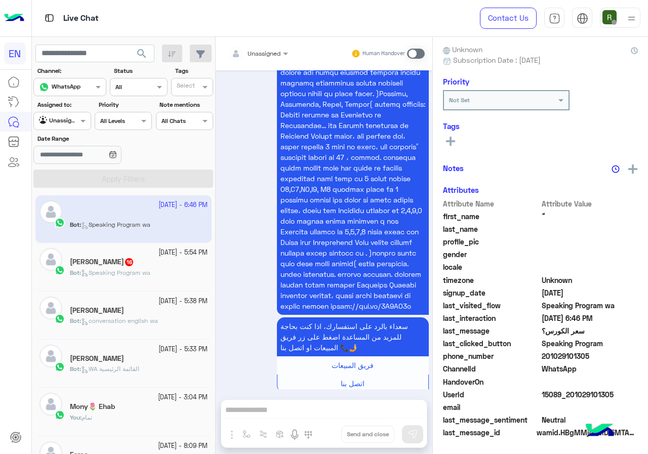
scroll to position [89, 0]
drag, startPoint x: 542, startPoint y: 357, endPoint x: 621, endPoint y: 352, distance: 79.6
click at [621, 352] on span "201029101305" at bounding box center [589, 356] width 97 height 11
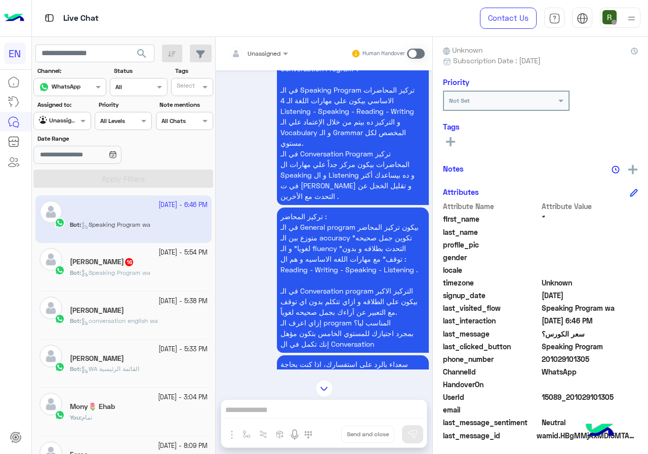
scroll to position [1402, 0]
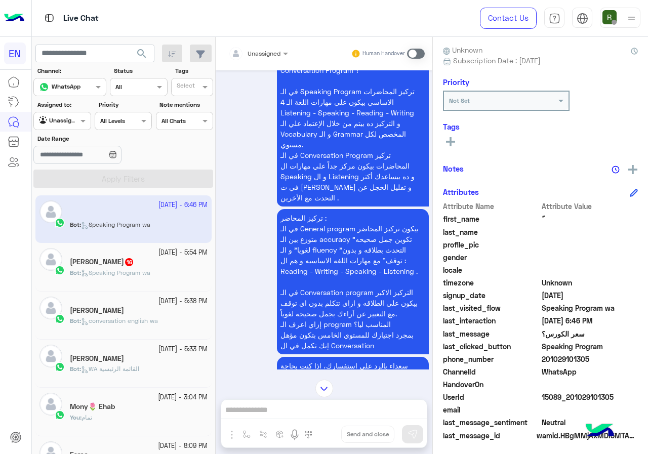
click at [268, 52] on div at bounding box center [258, 52] width 70 height 10
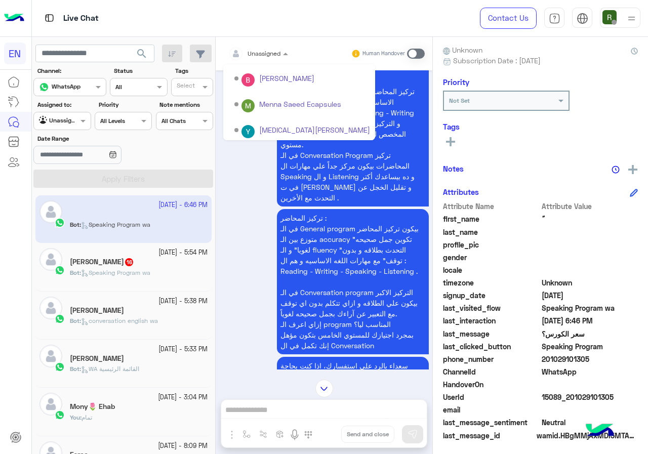
scroll to position [168, 0]
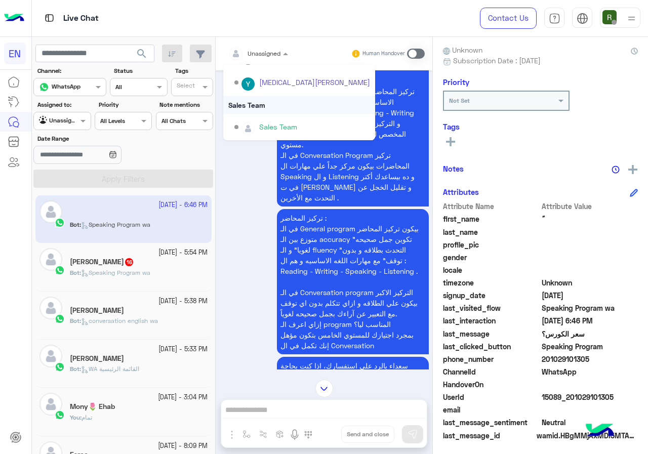
click at [268, 101] on div "Sales Team" at bounding box center [299, 105] width 152 height 19
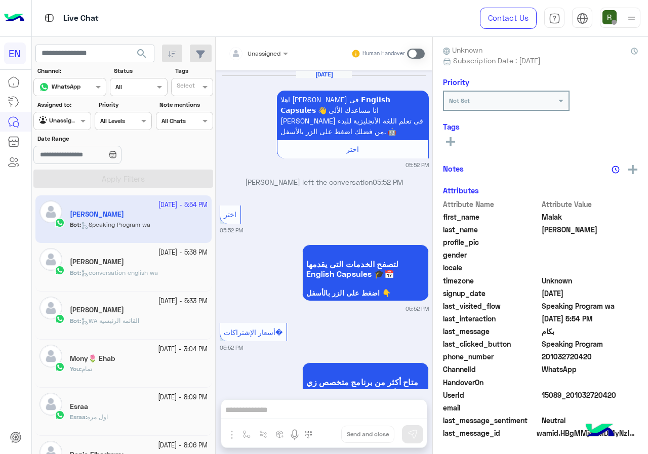
scroll to position [2042, 0]
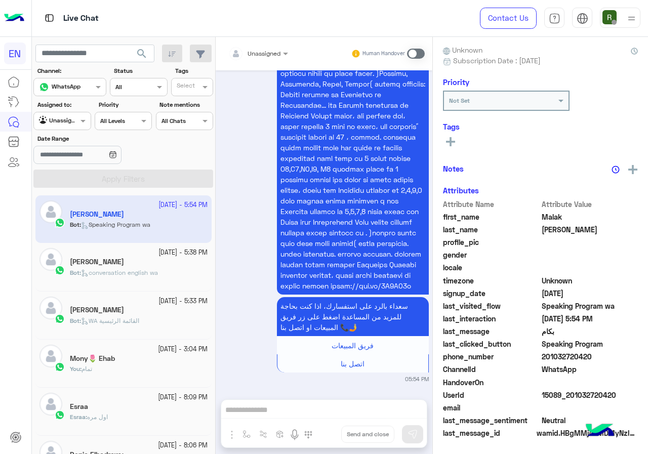
click at [545, 355] on span "201032720420" at bounding box center [589, 356] width 97 height 11
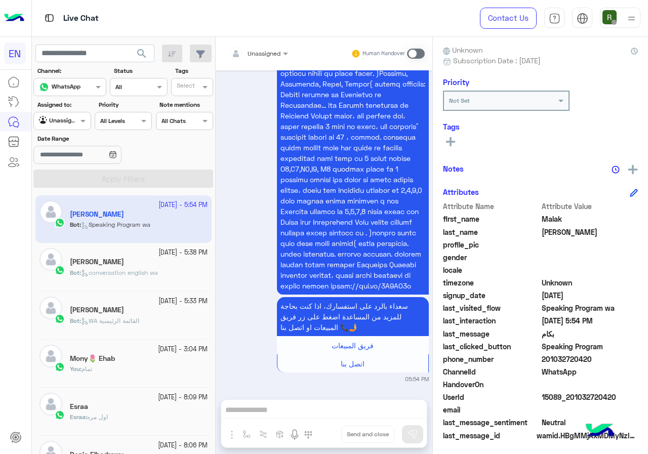
drag, startPoint x: 545, startPoint y: 355, endPoint x: 557, endPoint y: 356, distance: 12.2
click at [557, 356] on span "201032720420" at bounding box center [589, 359] width 97 height 11
click at [565, 357] on span "201032720420" at bounding box center [589, 359] width 97 height 11
drag, startPoint x: 543, startPoint y: 359, endPoint x: 596, endPoint y: 357, distance: 52.1
click at [596, 357] on span "201032720420" at bounding box center [589, 359] width 97 height 11
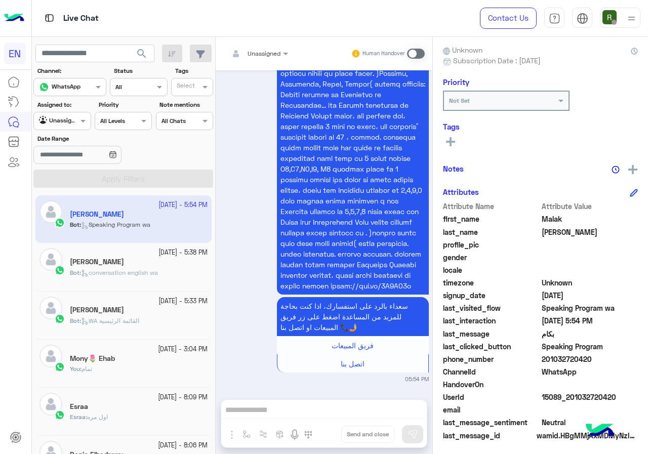
copy span "01032720420"
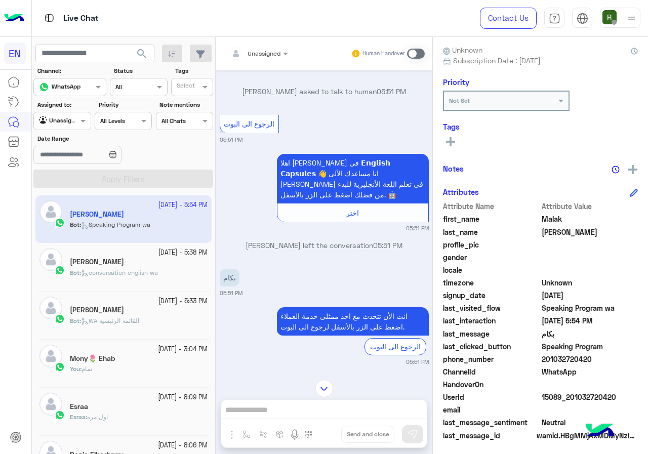
scroll to position [1505, 0]
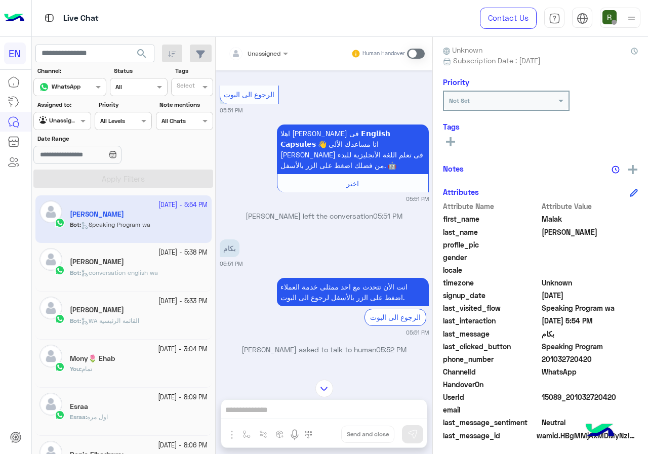
click at [417, 55] on span at bounding box center [416, 54] width 18 height 10
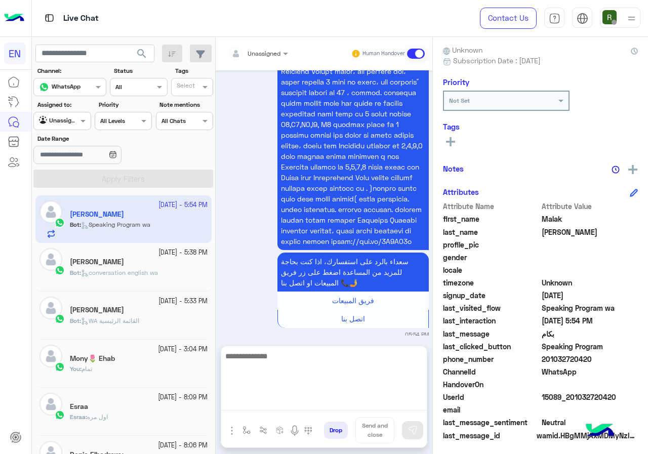
click at [294, 409] on textarea at bounding box center [323, 380] width 205 height 61
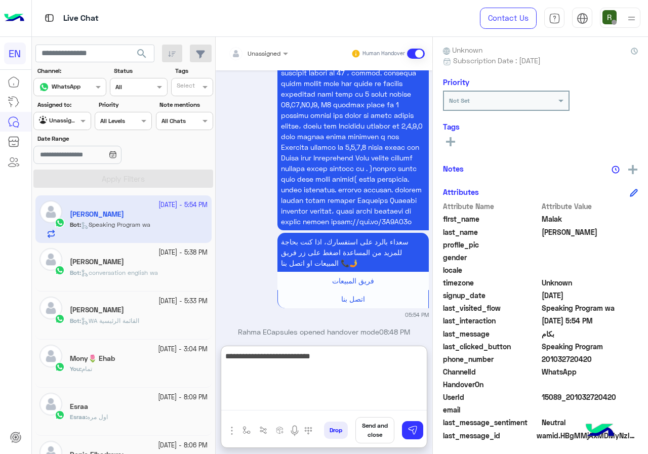
type textarea "**********"
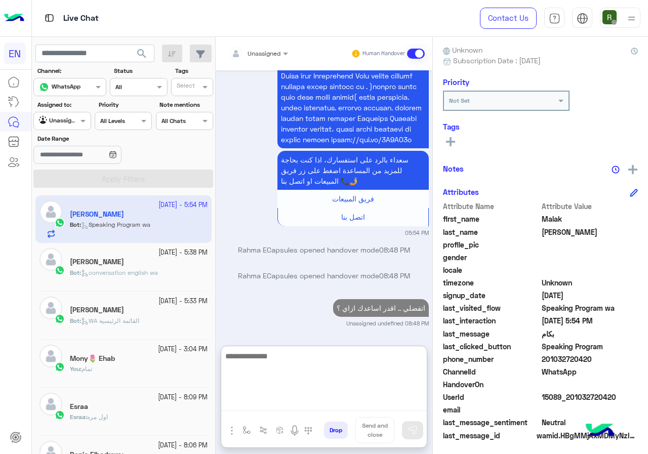
scroll to position [4061, 0]
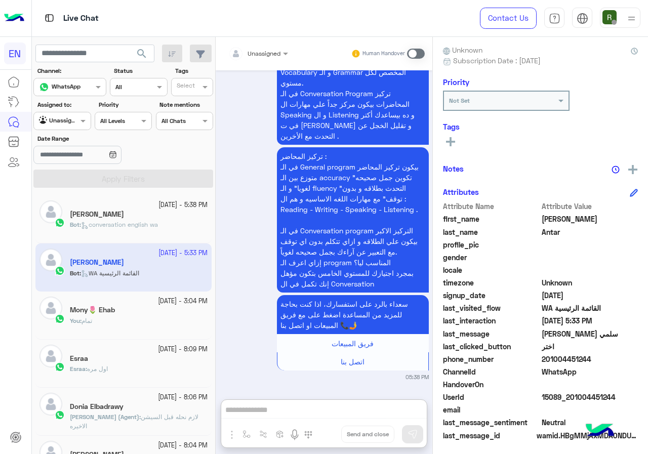
click at [146, 230] on div "Bot : conversation english wa" at bounding box center [139, 229] width 138 height 18
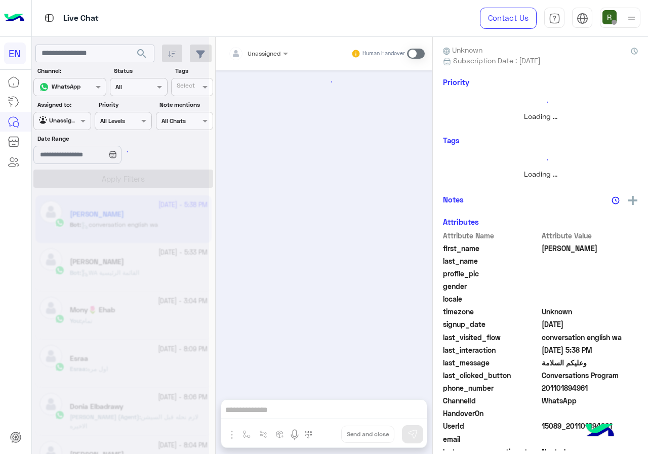
scroll to position [1560, 0]
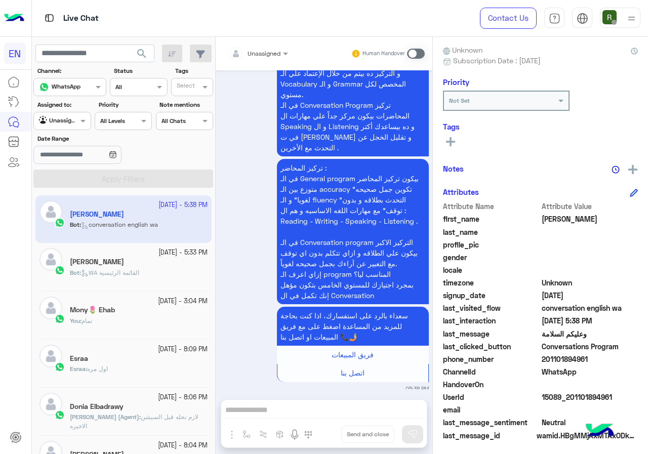
drag, startPoint x: 542, startPoint y: 356, endPoint x: 584, endPoint y: 355, distance: 42.5
click at [584, 355] on span "201101894961" at bounding box center [589, 359] width 97 height 11
copy span "01101894961"
click at [250, 46] on div "Unassigned" at bounding box center [254, 54] width 52 height 20
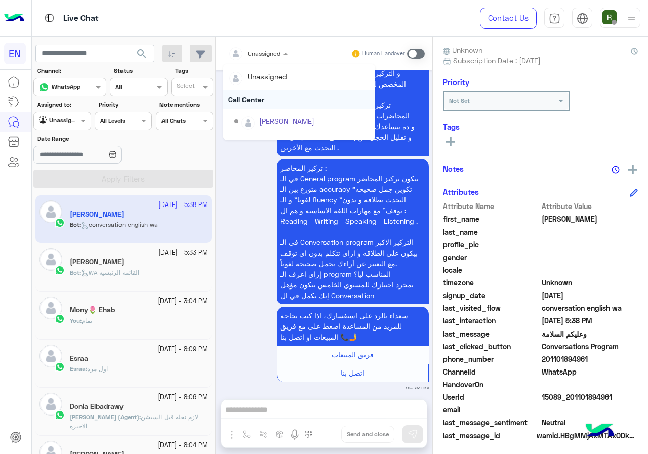
scroll to position [168, 0]
click at [258, 112] on div "Sales Team" at bounding box center [299, 105] width 152 height 19
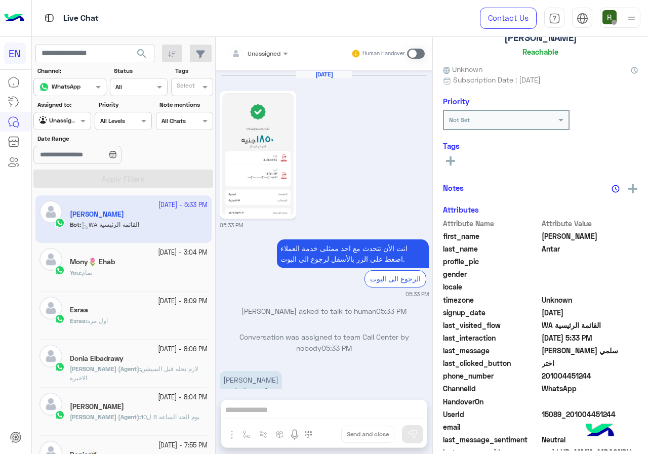
scroll to position [89, 0]
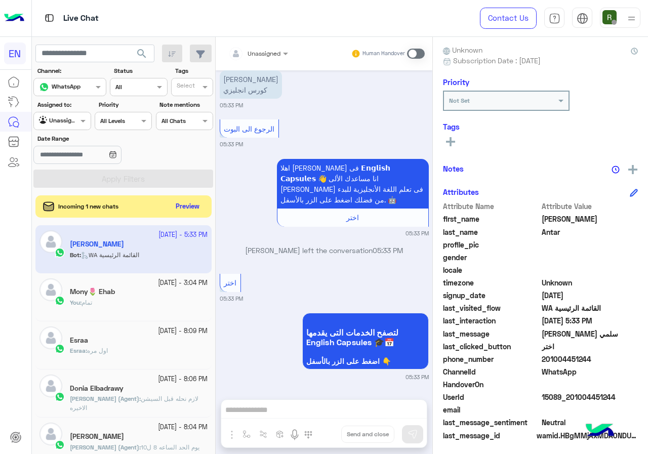
drag, startPoint x: 544, startPoint y: 360, endPoint x: 617, endPoint y: 359, distance: 72.4
click at [617, 359] on span "201004451244" at bounding box center [589, 359] width 97 height 11
click at [179, 207] on button "Preview" at bounding box center [188, 206] width 31 height 14
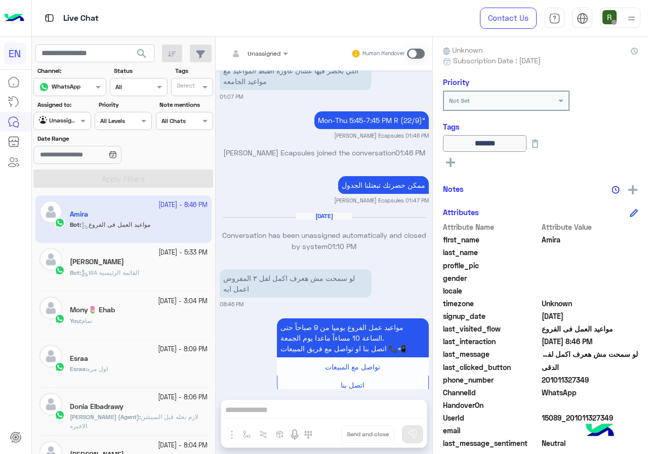
scroll to position [1904, 0]
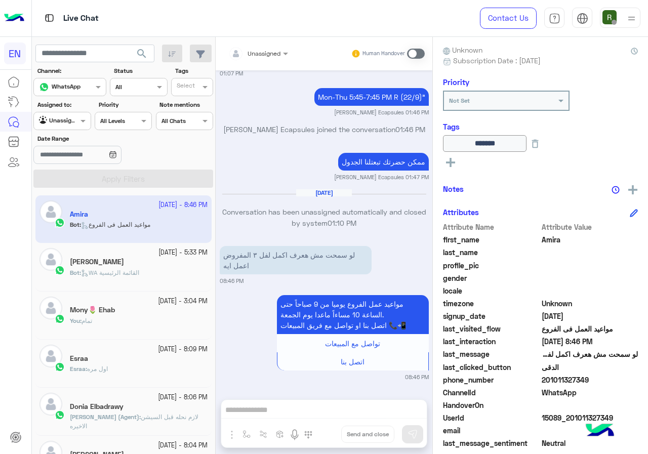
click at [142, 266] on div "[PERSON_NAME]" at bounding box center [139, 263] width 138 height 11
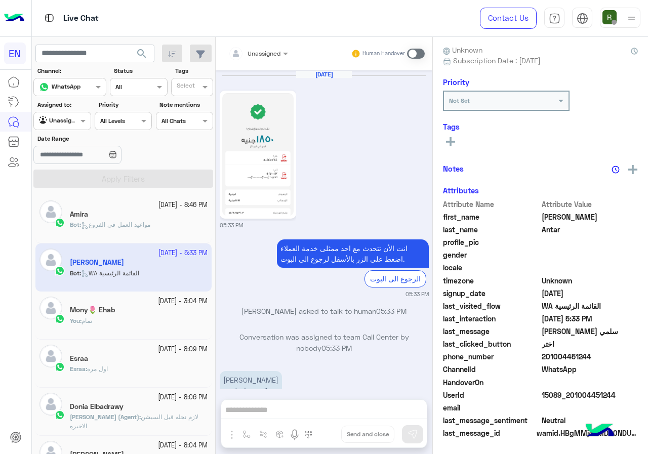
scroll to position [301, 0]
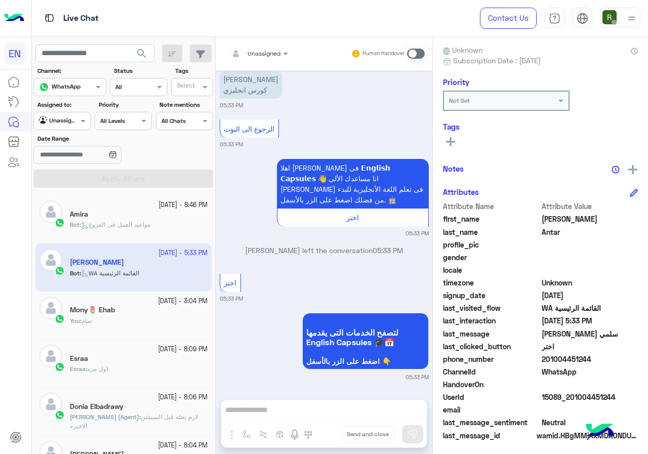
click at [279, 55] on div at bounding box center [258, 52] width 70 height 10
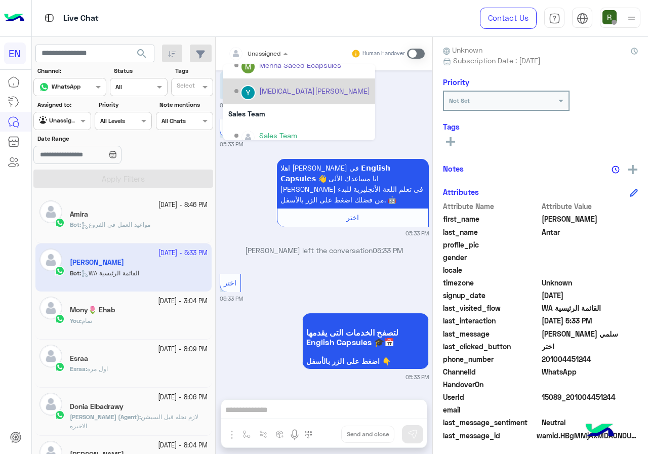
scroll to position [168, 0]
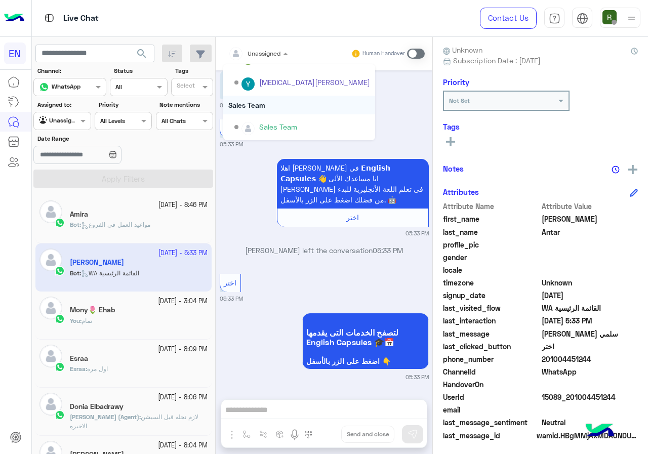
click at [280, 96] on div "Sales Team" at bounding box center [299, 105] width 152 height 19
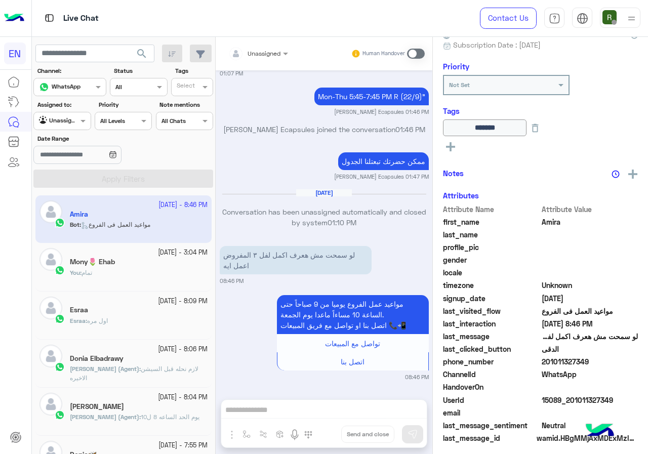
scroll to position [109, 0]
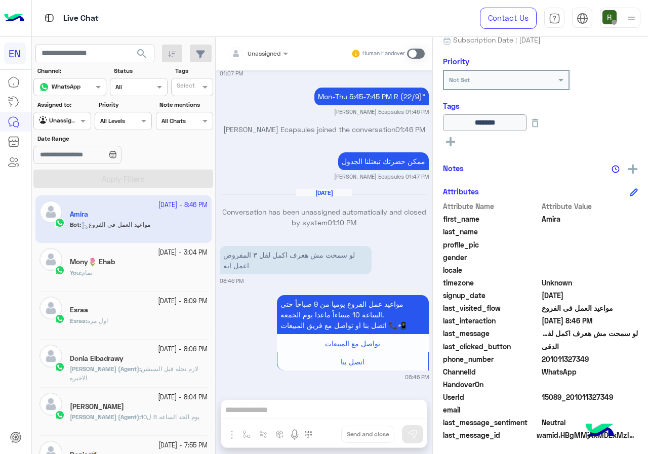
drag, startPoint x: 545, startPoint y: 358, endPoint x: 626, endPoint y: 364, distance: 81.2
click at [626, 364] on span "201011327349" at bounding box center [589, 359] width 97 height 11
copy span "01011327349"
click at [414, 53] on span at bounding box center [416, 54] width 18 height 10
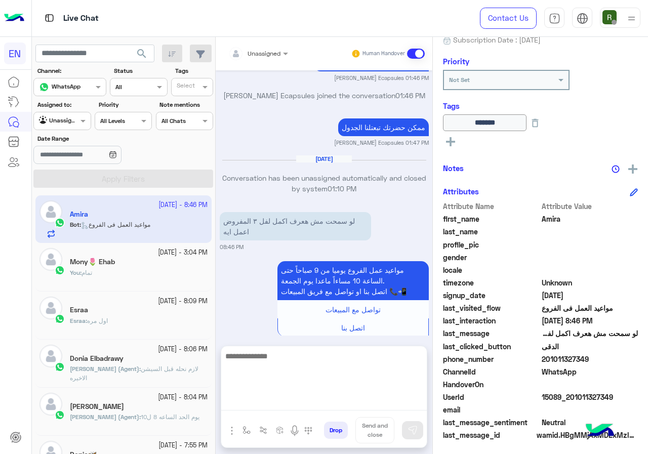
click at [300, 407] on textarea at bounding box center [323, 380] width 205 height 61
type textarea "**********"
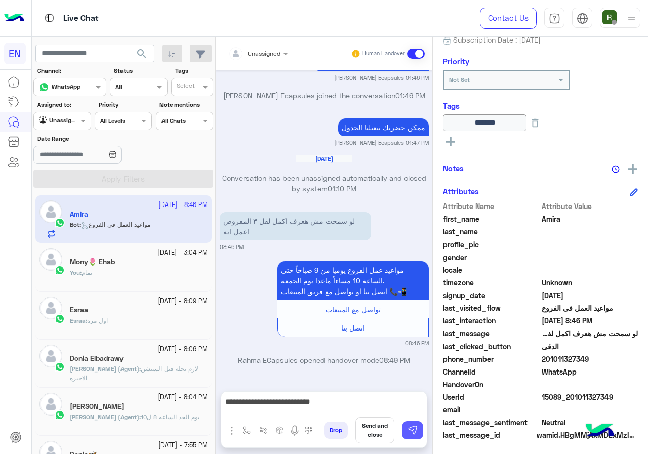
click at [420, 433] on button at bounding box center [412, 430] width 21 height 18
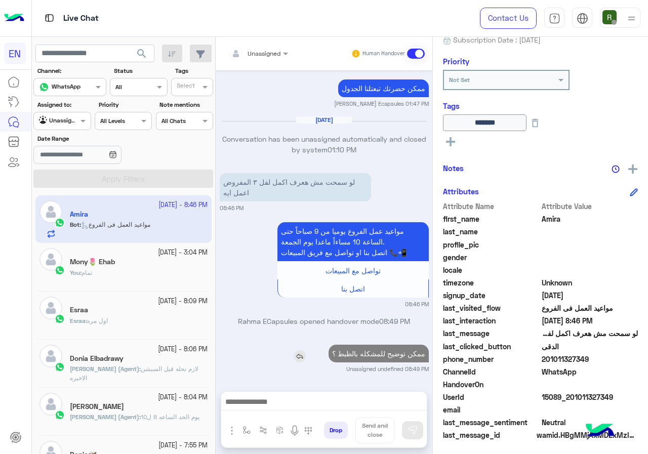
scroll to position [710, 0]
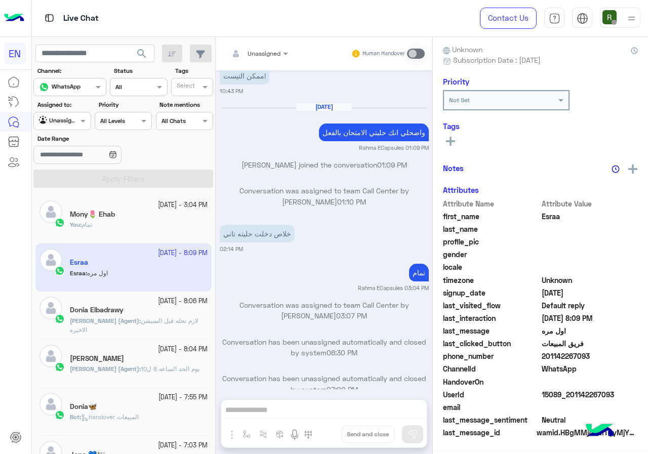
scroll to position [91, 0]
click at [244, 53] on input "text" at bounding box center [245, 52] width 35 height 9
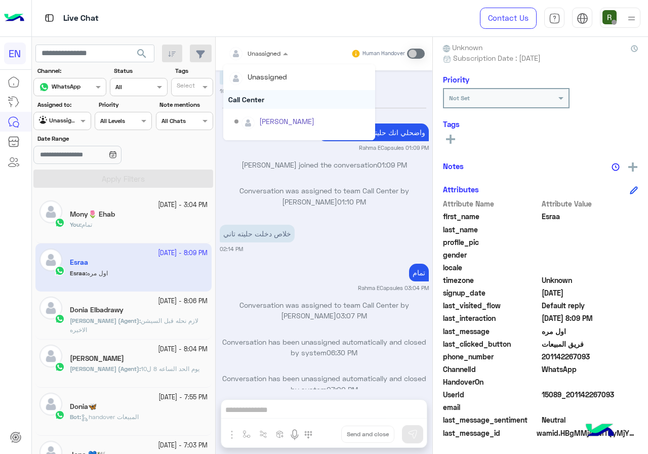
click at [253, 102] on div "Call Center" at bounding box center [299, 99] width 152 height 19
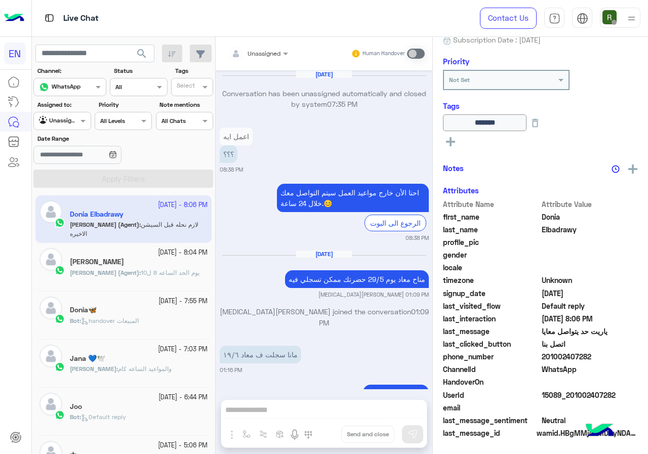
scroll to position [919, 0]
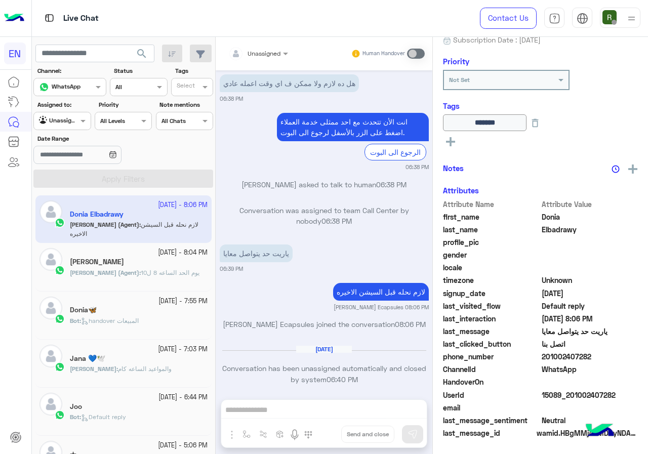
click at [66, 119] on div at bounding box center [62, 120] width 56 height 10
click at [78, 168] on div "Unassigned" at bounding box center [62, 160] width 59 height 20
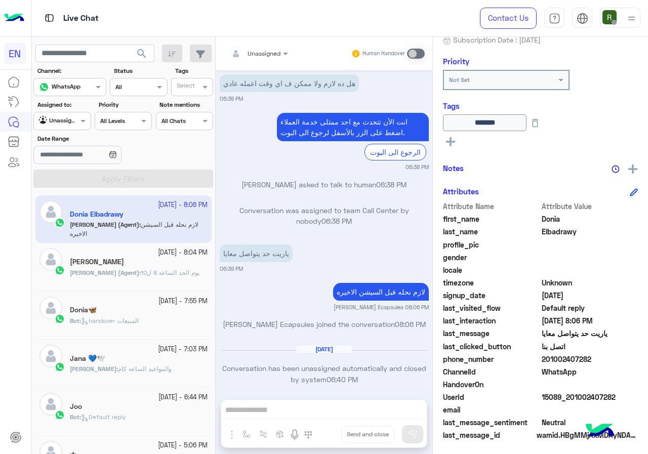
click at [72, 121] on div at bounding box center [62, 120] width 56 height 10
click at [74, 181] on b "Your Inbox" at bounding box center [66, 179] width 35 height 9
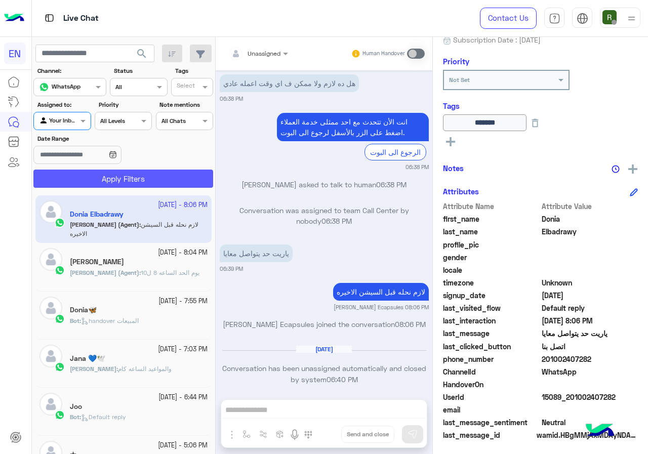
click at [89, 179] on button "Apply Filters" at bounding box center [123, 179] width 180 height 18
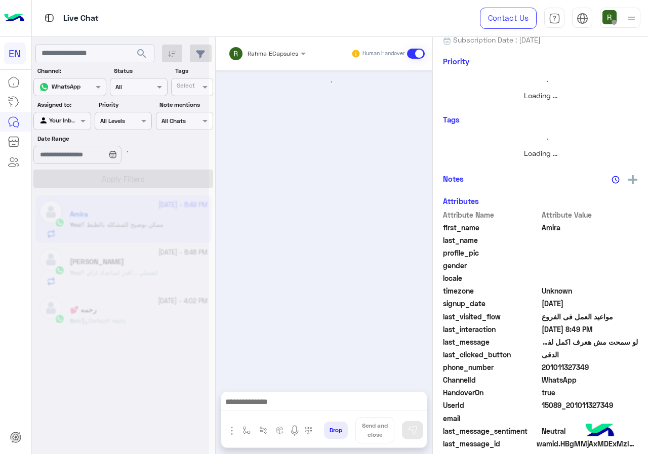
click at [262, 66] on div "Rahma ECapsules Human Handover" at bounding box center [324, 53] width 217 height 33
click at [264, 55] on input "text" at bounding box center [253, 52] width 51 height 9
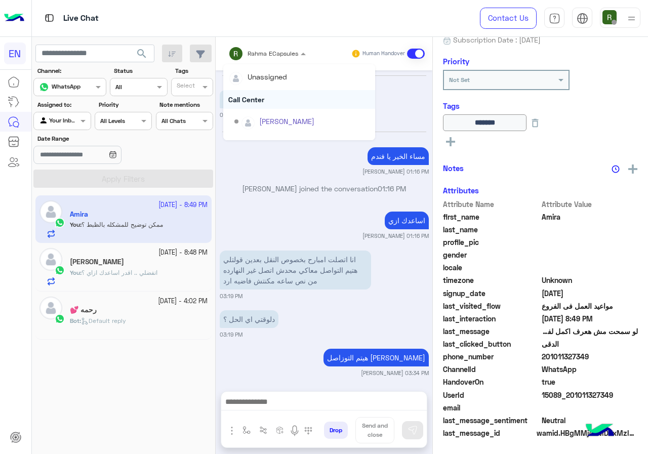
scroll to position [620, 0]
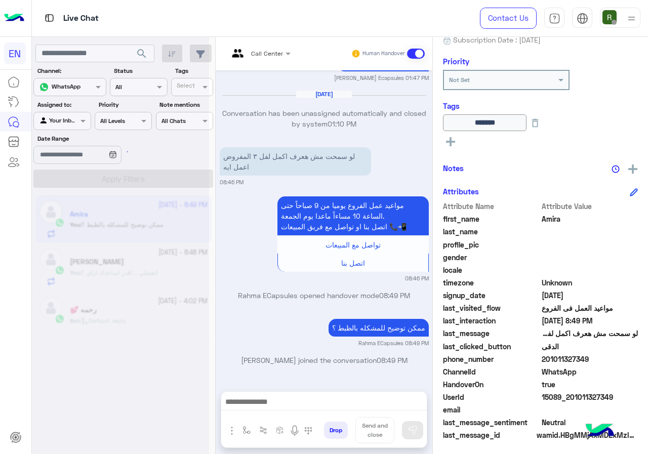
click at [270, 52] on div at bounding box center [259, 52] width 72 height 10
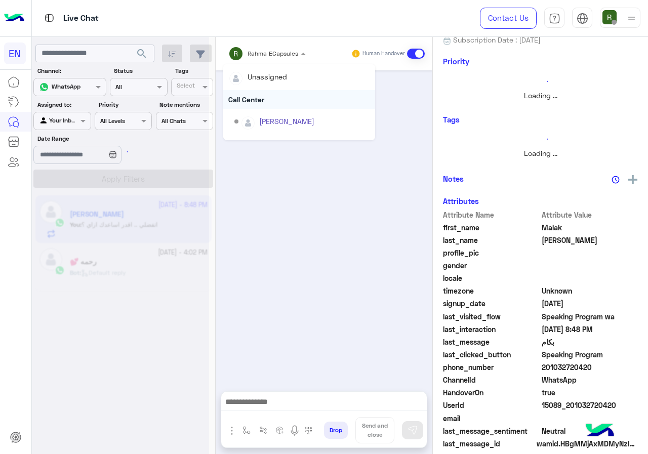
click at [261, 102] on div "Call Center" at bounding box center [299, 99] width 152 height 19
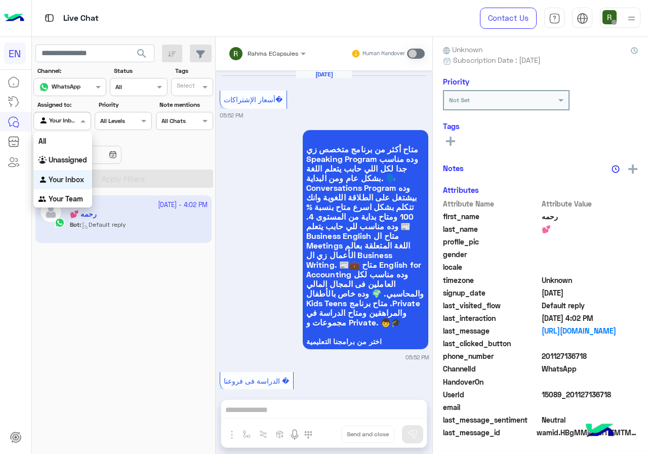
scroll to position [89, 0]
click at [72, 123] on div at bounding box center [62, 120] width 56 height 10
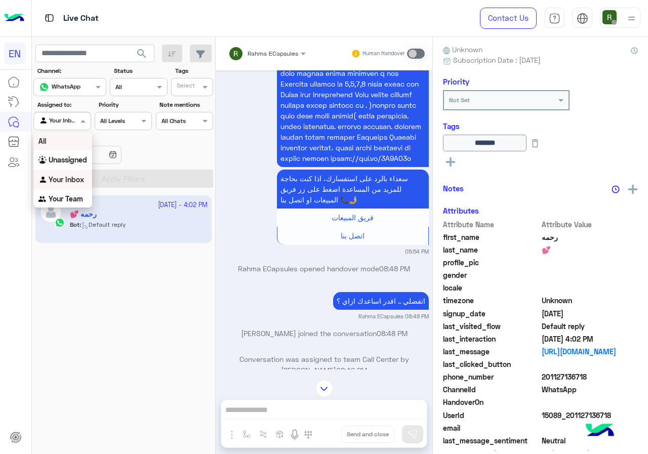
scroll to position [109, 0]
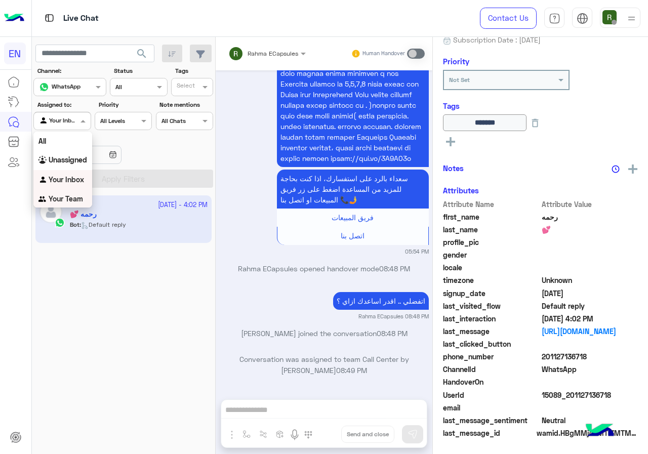
click at [72, 193] on div "Your Team" at bounding box center [62, 199] width 59 height 20
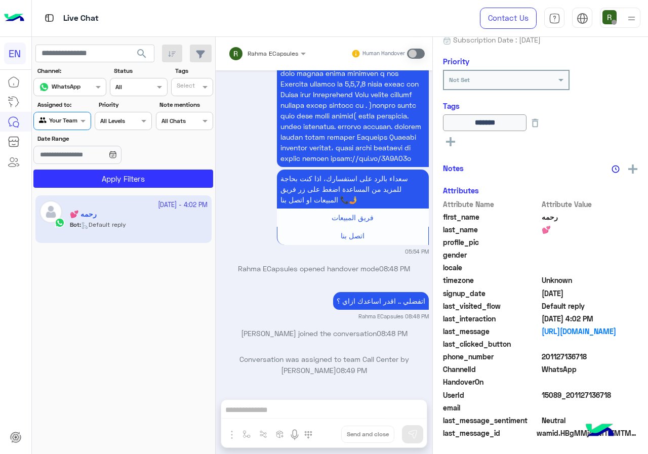
click at [91, 166] on section "Channel: Channel WhatsApp Status Channel All Tags Select Assigned to: Agent Fil…" at bounding box center [123, 126] width 169 height 121
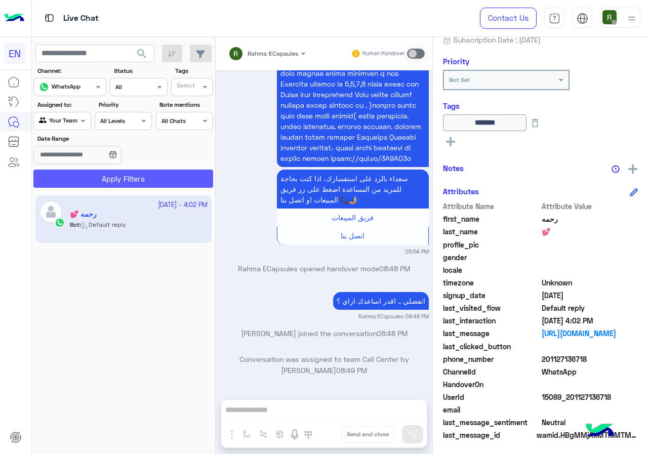
click at [91, 173] on button "Apply Filters" at bounding box center [123, 179] width 180 height 18
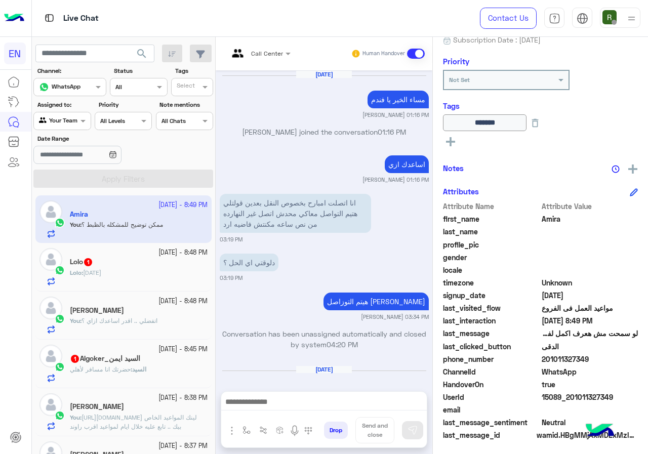
scroll to position [601, 0]
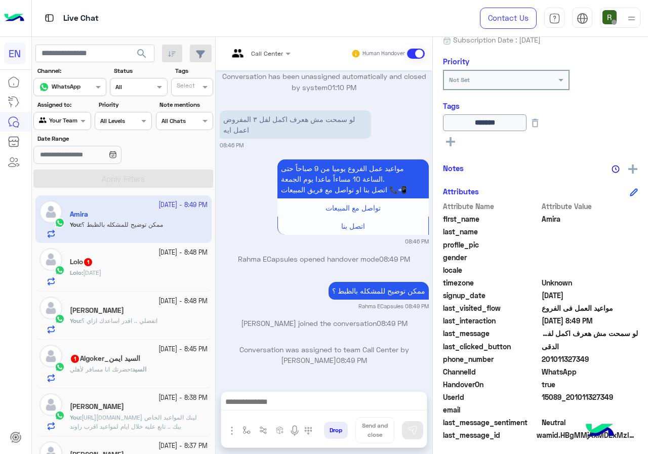
click at [173, 264] on div "Lolo 1" at bounding box center [139, 263] width 138 height 11
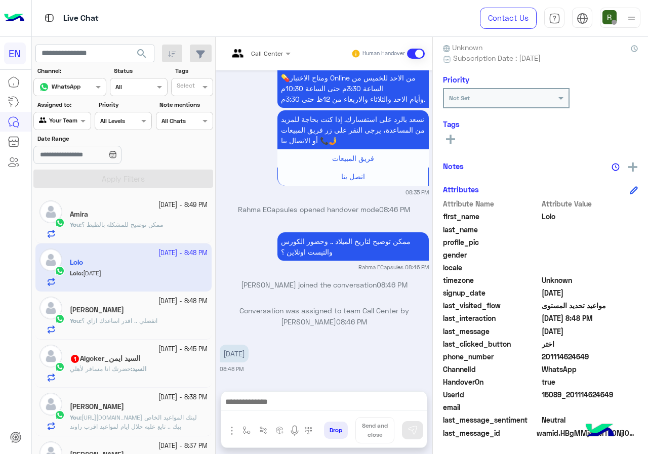
scroll to position [580, 0]
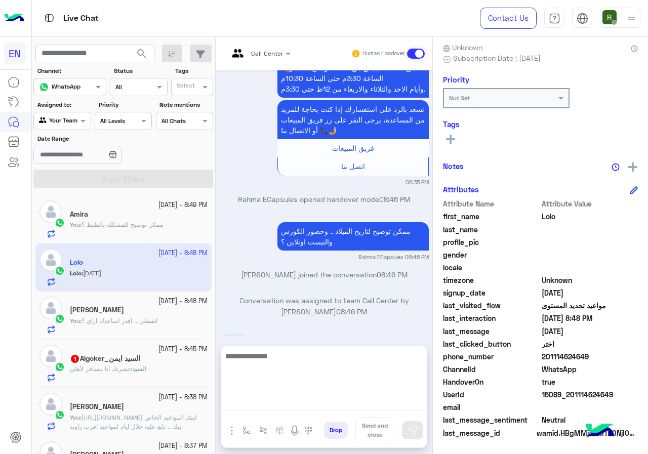
click at [299, 399] on textarea at bounding box center [323, 380] width 205 height 61
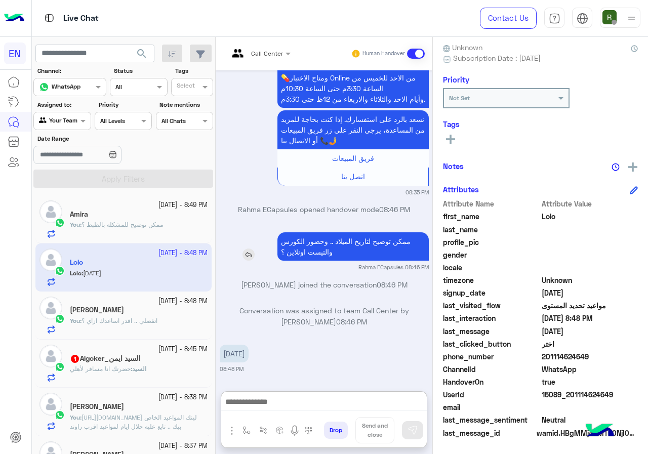
click at [318, 232] on p "ممكن توضيح لتاريخ الميلاد .. وحضور الكورس والتيست اونلاين ؟" at bounding box center [352, 246] width 151 height 28
click at [318, 197] on div "[DATE] السلام عليكم 08:33 PM وعليكم السلامة اهلا [PERSON_NAME] فى 𝗘𝗻𝗴𝗹𝗶𝘀𝗵 𝗖𝗮𝗽𝘀𝘂…" at bounding box center [324, 225] width 217 height 311
click at [299, 264] on small "Rahma ECapsules 08:46 PM" at bounding box center [324, 267] width 209 height 8
click at [308, 246] on p "ممكن توضيح لتاريخ الميلاد .. وحضور الكورس والتيست اونلاين ؟" at bounding box center [352, 246] width 151 height 28
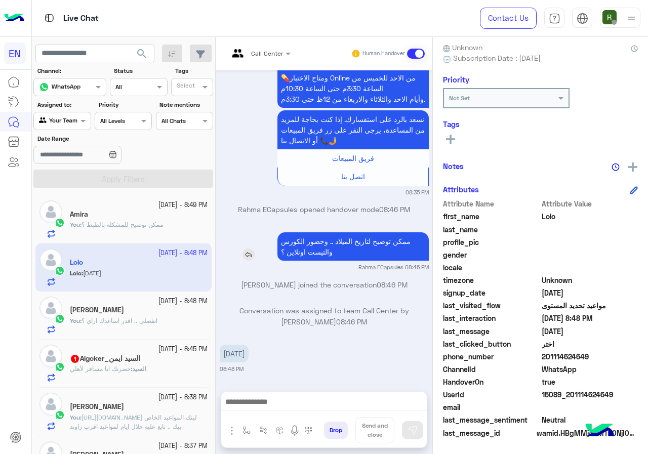
click at [308, 246] on p "ممكن توضيح لتاريخ الميلاد .. وحضور الكورس والتيست اونلاين ؟" at bounding box center [352, 246] width 151 height 28
copy app-msgs-text
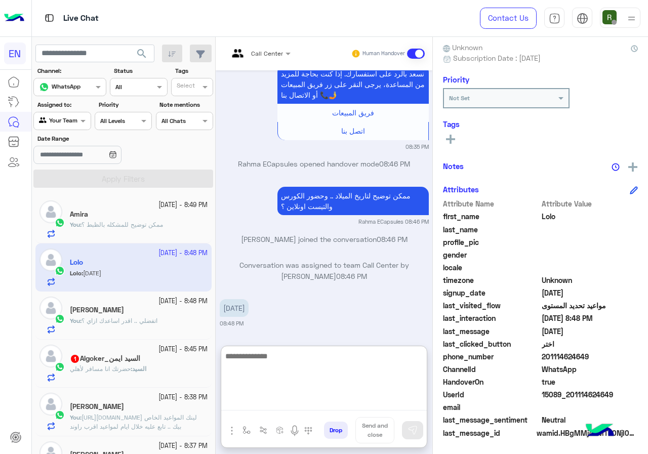
scroll to position [626, 0]
paste textarea "**********"
drag, startPoint x: 328, startPoint y: 361, endPoint x: 423, endPoint y: 360, distance: 94.1
click at [423, 360] on textarea "**********" at bounding box center [323, 380] width 205 height 61
type textarea "**********"
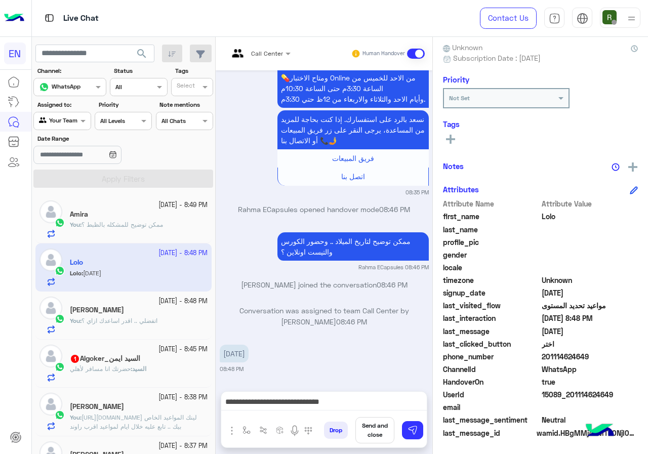
scroll to position [581, 0]
drag, startPoint x: 544, startPoint y: 358, endPoint x: 595, endPoint y: 358, distance: 50.6
click at [595, 358] on span "201114624649" at bounding box center [589, 356] width 97 height 11
copy span "01114624649"
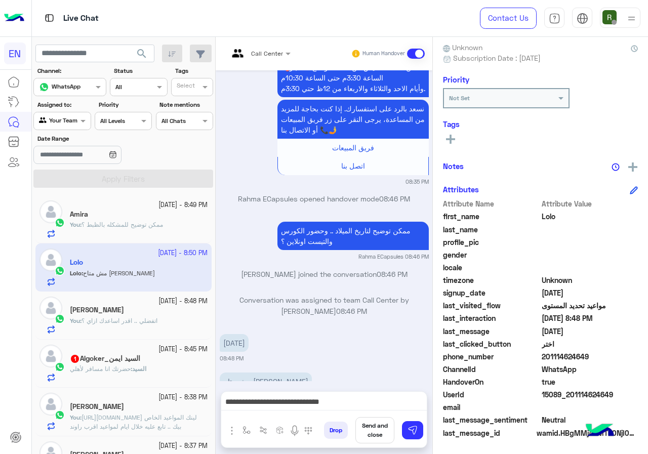
scroll to position [619, 0]
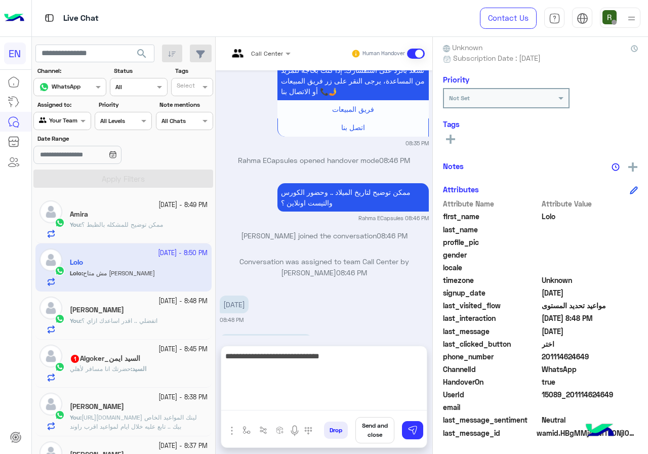
click at [285, 400] on textarea "**********" at bounding box center [323, 380] width 205 height 61
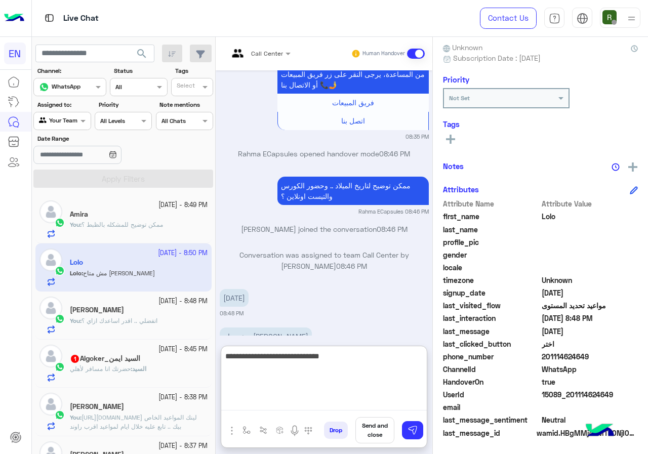
click at [285, 400] on textarea "**********" at bounding box center [323, 380] width 205 height 61
click at [299, 374] on textarea "**********" at bounding box center [323, 380] width 205 height 61
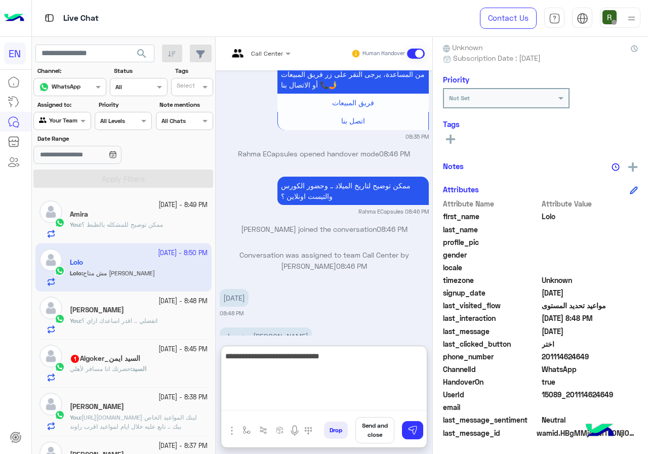
click at [299, 374] on textarea "**********" at bounding box center [323, 380] width 205 height 61
click at [302, 370] on textarea "**********" at bounding box center [323, 380] width 205 height 61
click at [306, 359] on textarea "**********" at bounding box center [323, 380] width 205 height 61
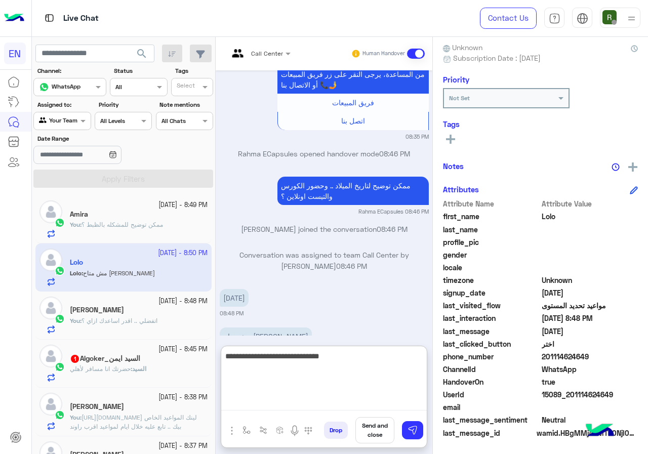
click at [306, 359] on textarea "**********" at bounding box center [323, 380] width 205 height 61
type textarea "*"
type textarea "****"
click at [343, 352] on textarea "****" at bounding box center [323, 380] width 205 height 61
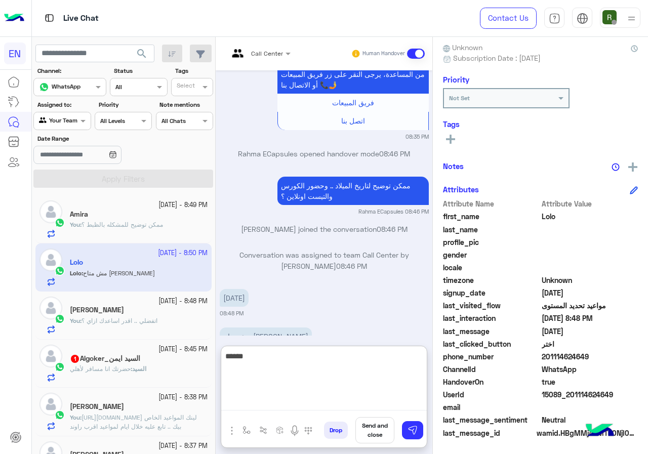
click at [343, 352] on textarea "****" at bounding box center [323, 380] width 205 height 61
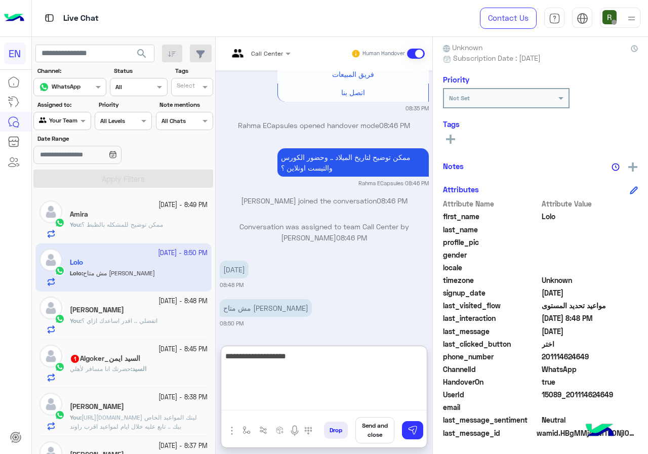
type textarea "**********"
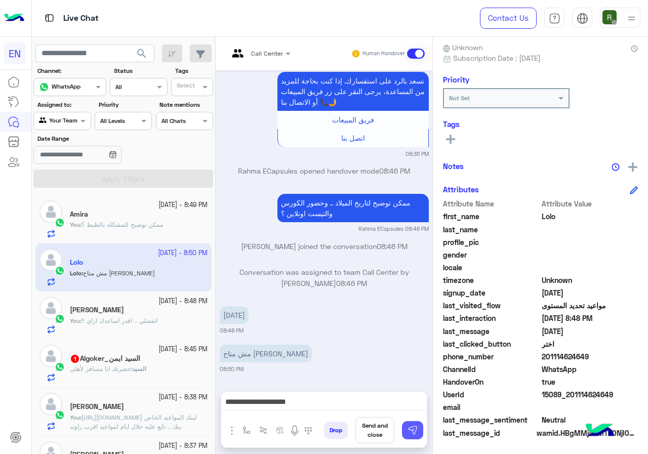
click at [419, 430] on button at bounding box center [412, 430] width 21 height 18
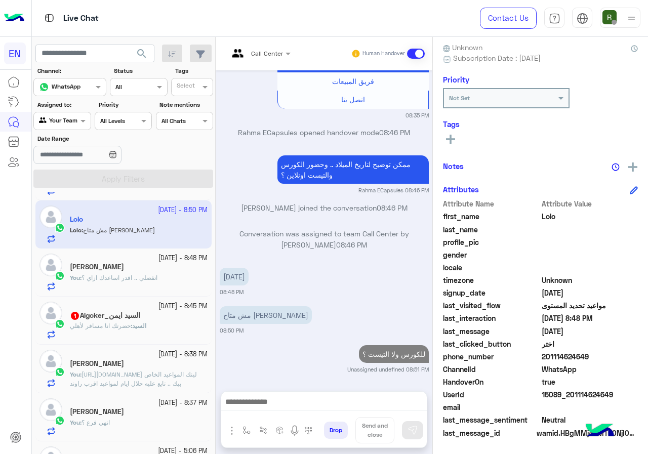
scroll to position [0, 0]
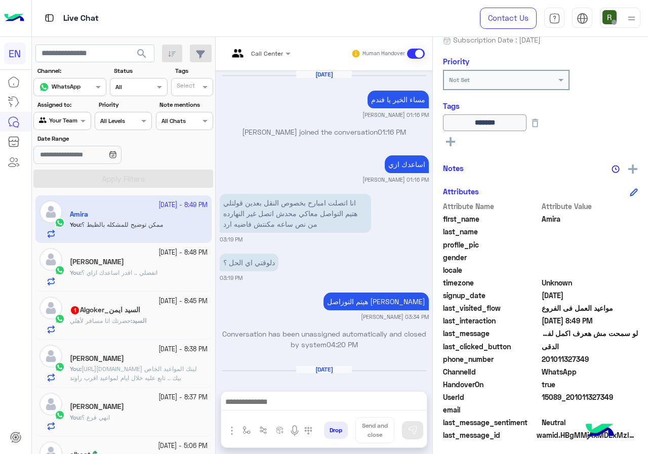
scroll to position [601, 0]
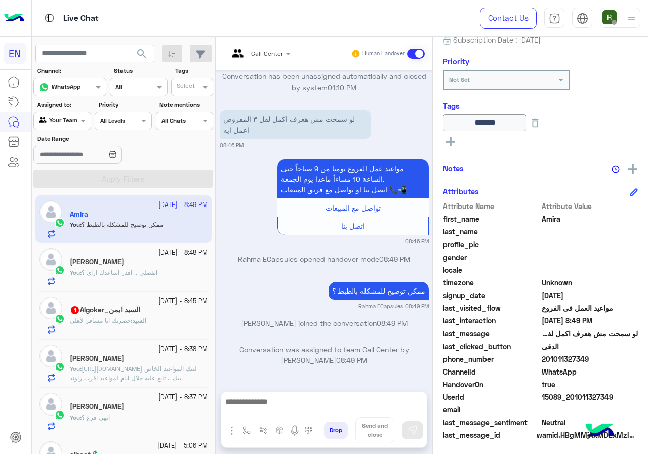
click at [73, 124] on div "Your Team" at bounding box center [58, 121] width 38 height 10
click at [70, 180] on b "Your Inbox" at bounding box center [66, 179] width 35 height 9
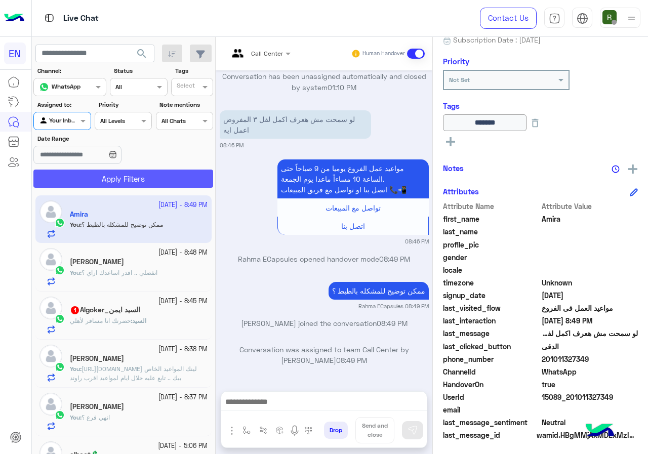
click at [89, 180] on button "Apply Filters" at bounding box center [123, 179] width 180 height 18
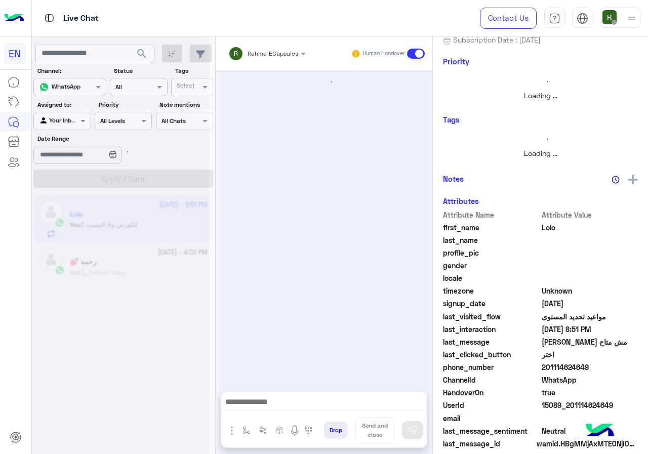
click at [291, 48] on div at bounding box center [267, 52] width 88 height 10
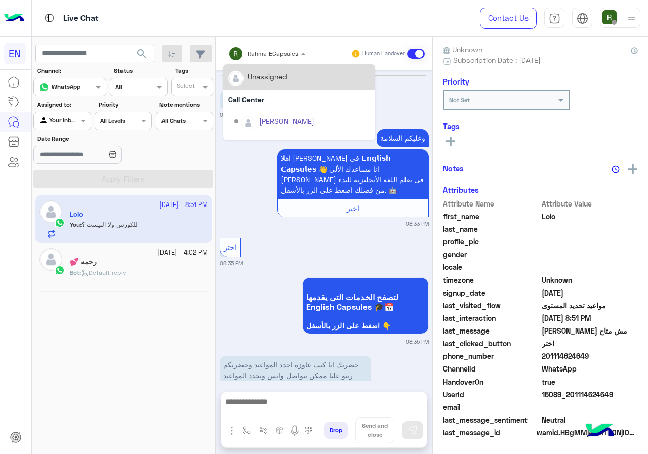
scroll to position [658, 0]
